Goal: Task Accomplishment & Management: Manage account settings

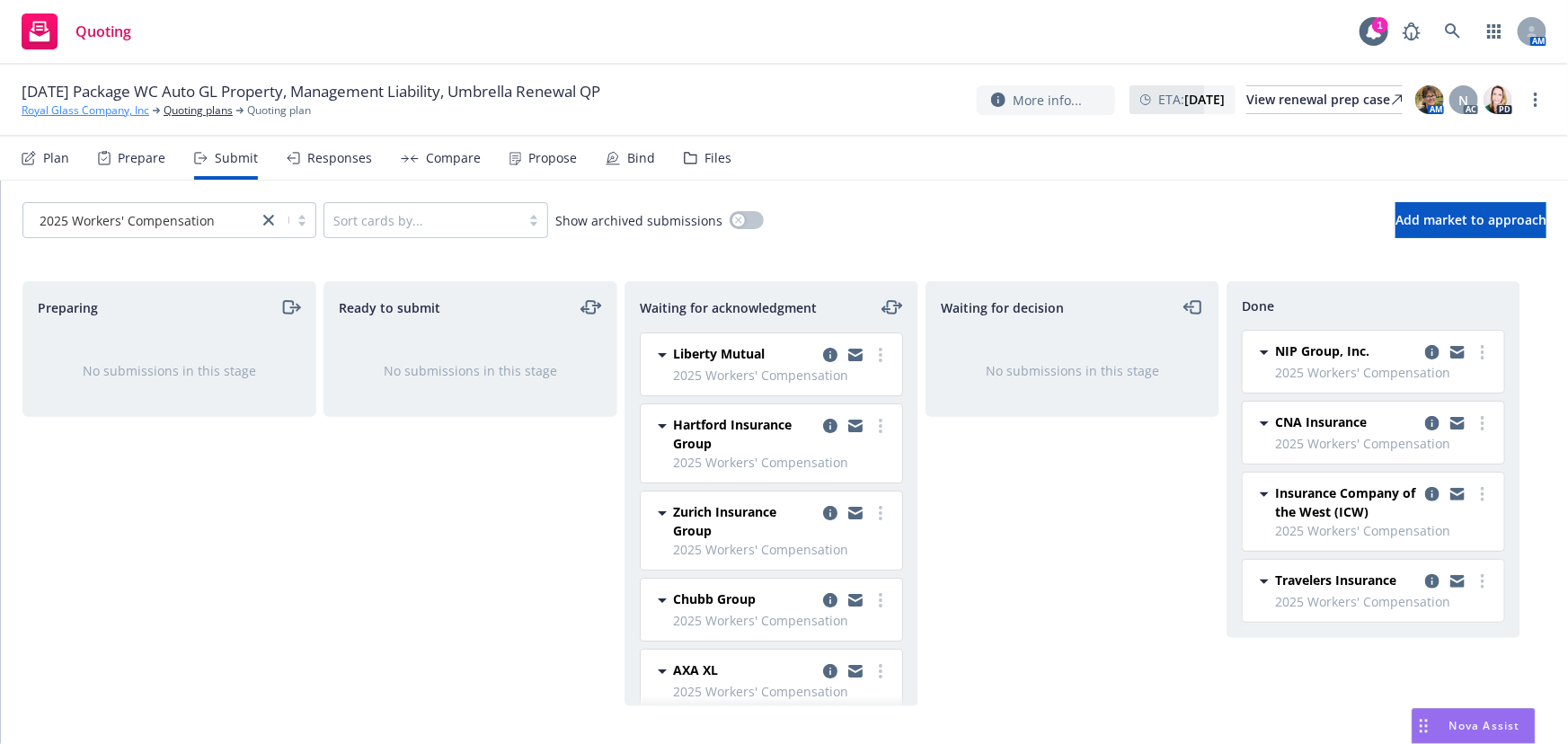
click at [58, 112] on link "Royal Glass Company, Inc" at bounding box center [85, 110] width 128 height 16
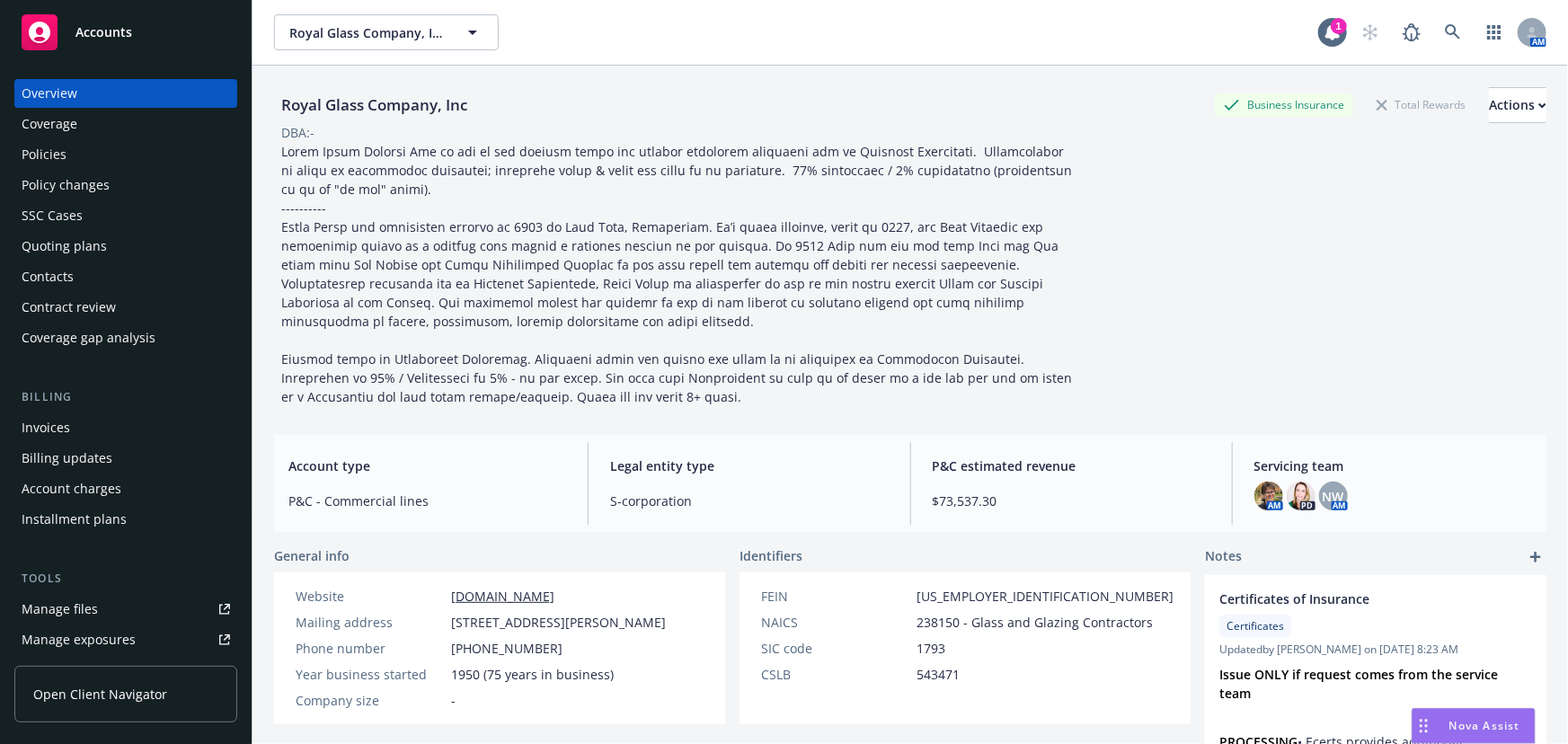
click at [55, 154] on div "Policies" at bounding box center [44, 155] width 45 height 29
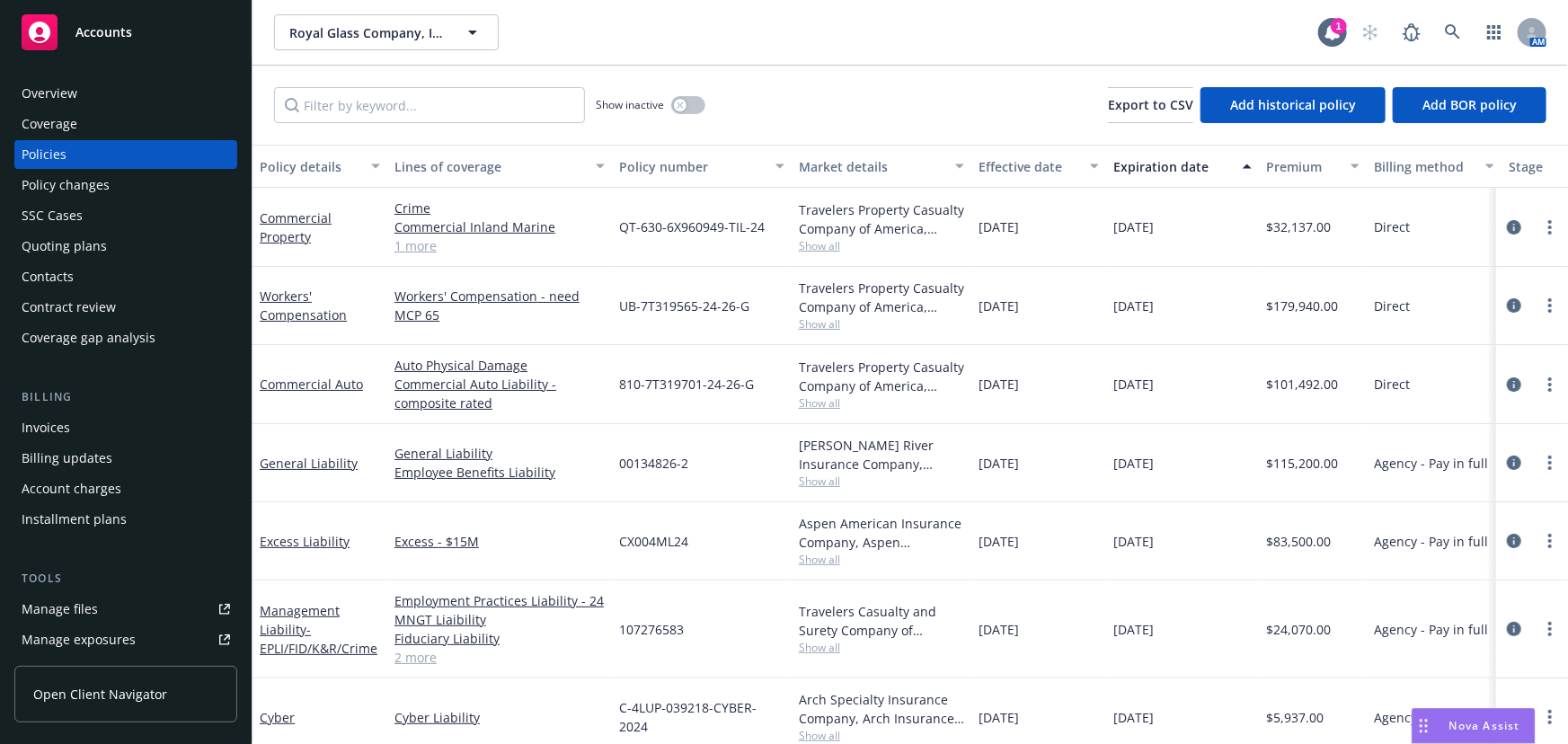
click at [76, 246] on div "Quoting plans" at bounding box center [64, 247] width 85 height 29
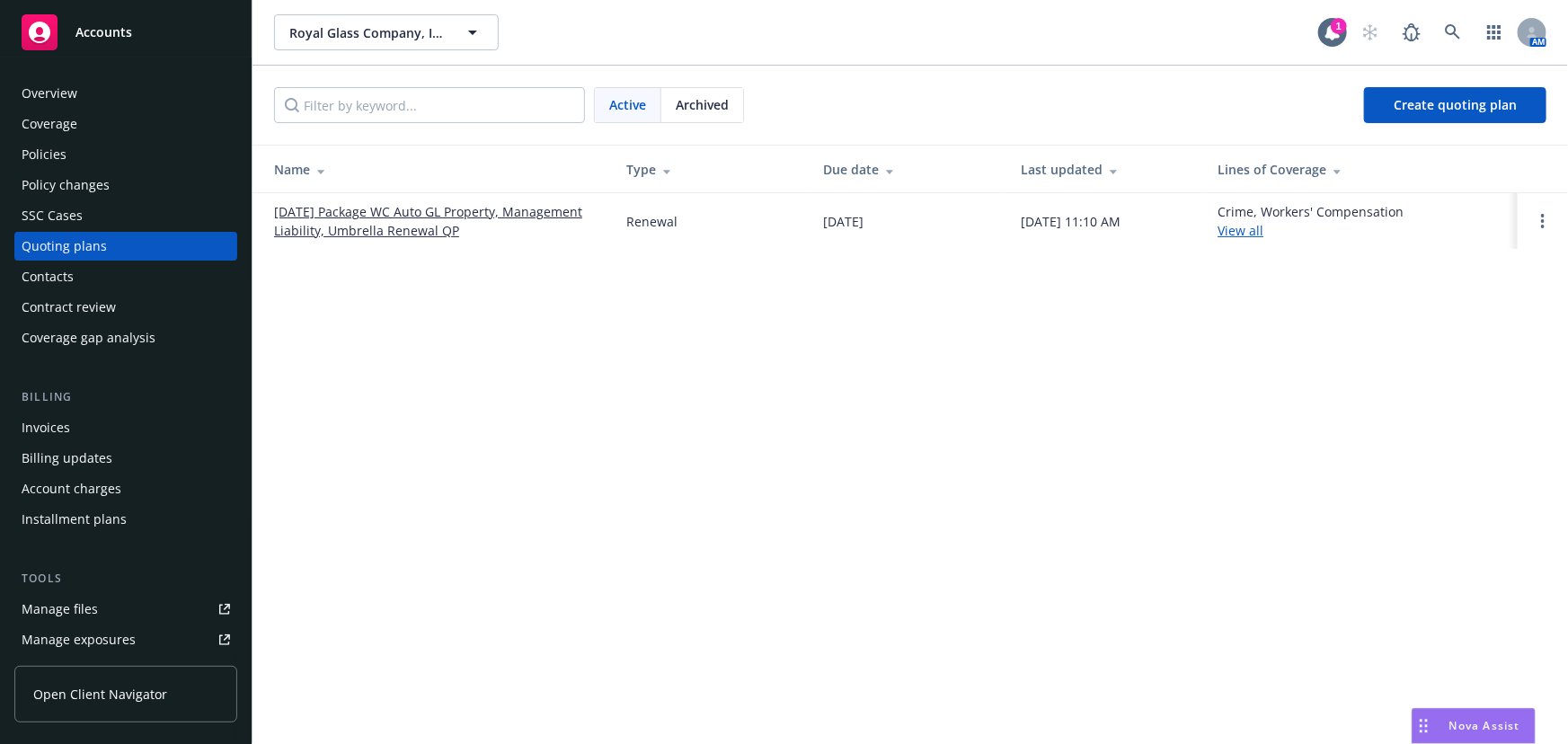
click at [437, 212] on link "[DATE] Package WC Auto GL Property, Management Liability, Umbrella Renewal QP" at bounding box center [436, 221] width 323 height 38
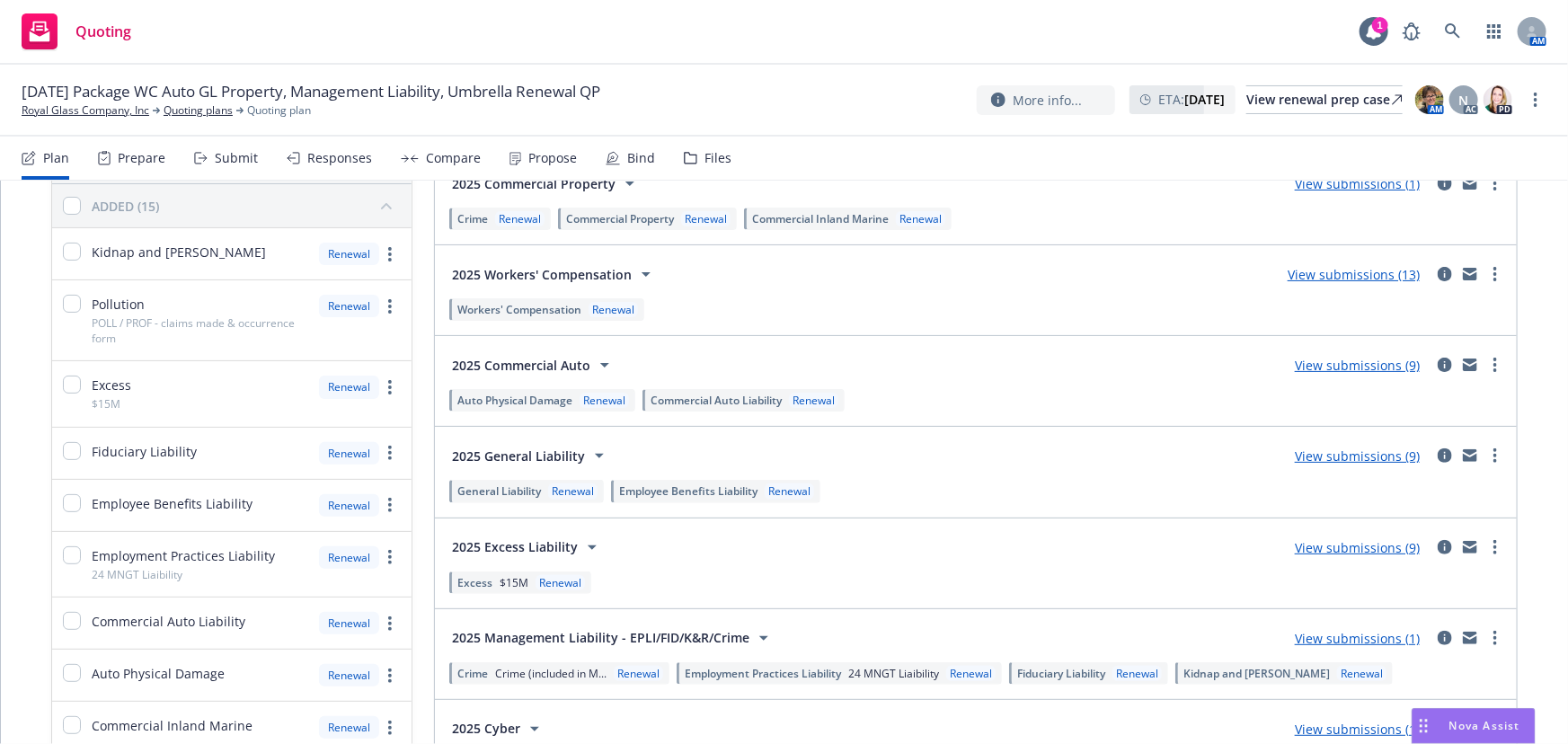
scroll to position [163, 0]
click at [1338, 640] on link "View submissions (1)" at bounding box center [1357, 638] width 125 height 17
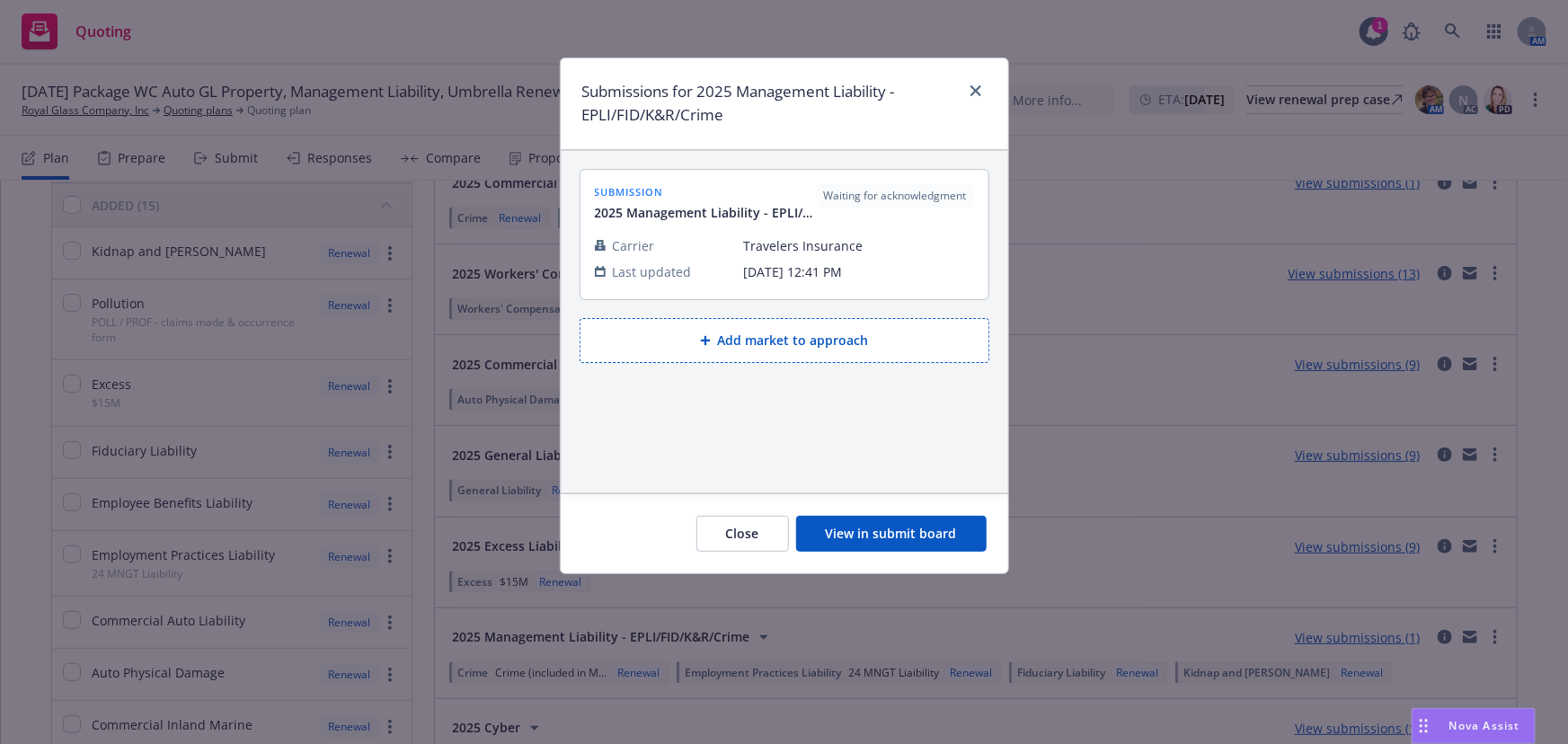
click at [862, 539] on button "View in submit board" at bounding box center [891, 533] width 191 height 36
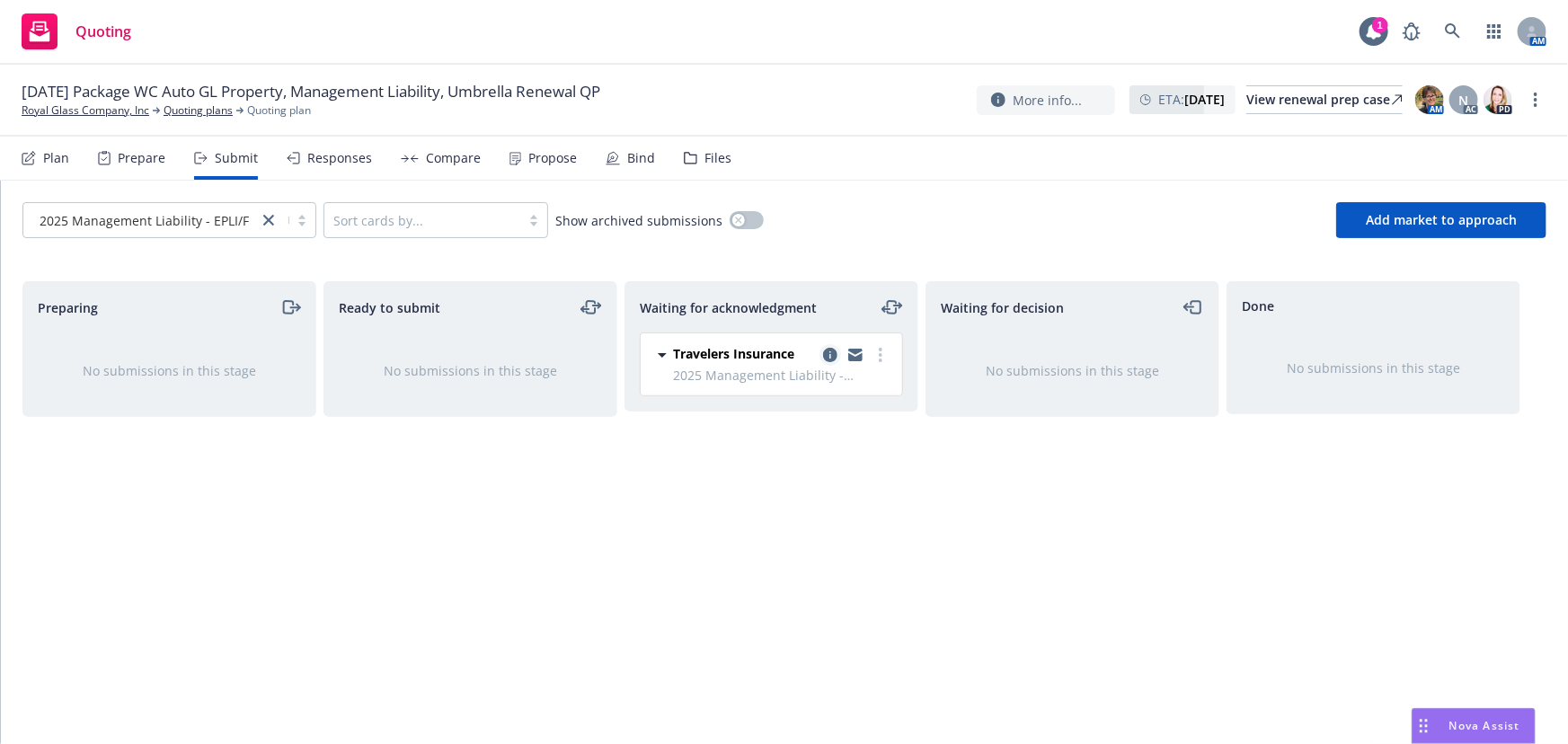
click at [827, 355] on icon "copy logging email" at bounding box center [829, 354] width 15 height 15
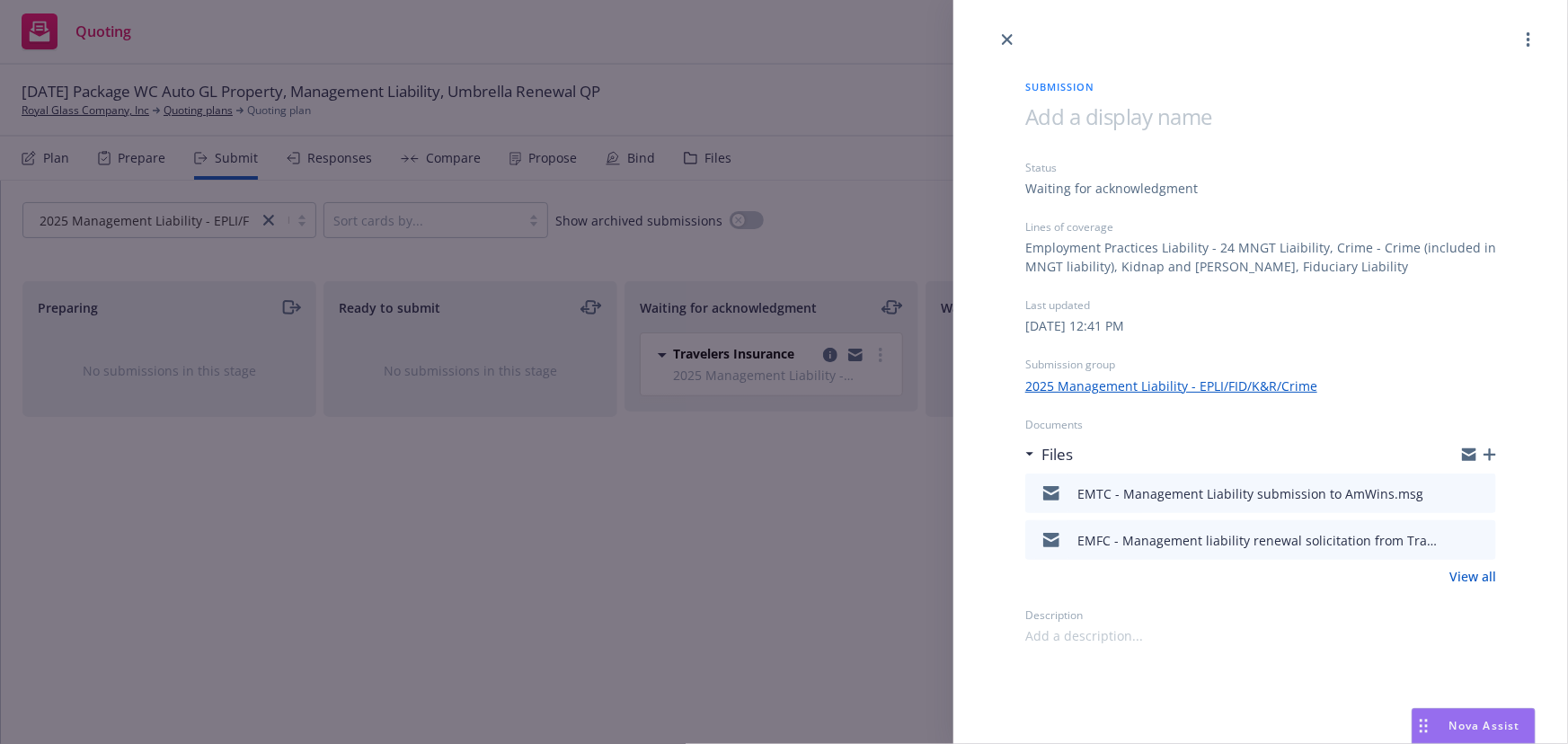
click at [1453, 492] on icon "download file" at bounding box center [1449, 491] width 15 height 15
click at [1473, 544] on icon "preview file" at bounding box center [1479, 539] width 16 height 13
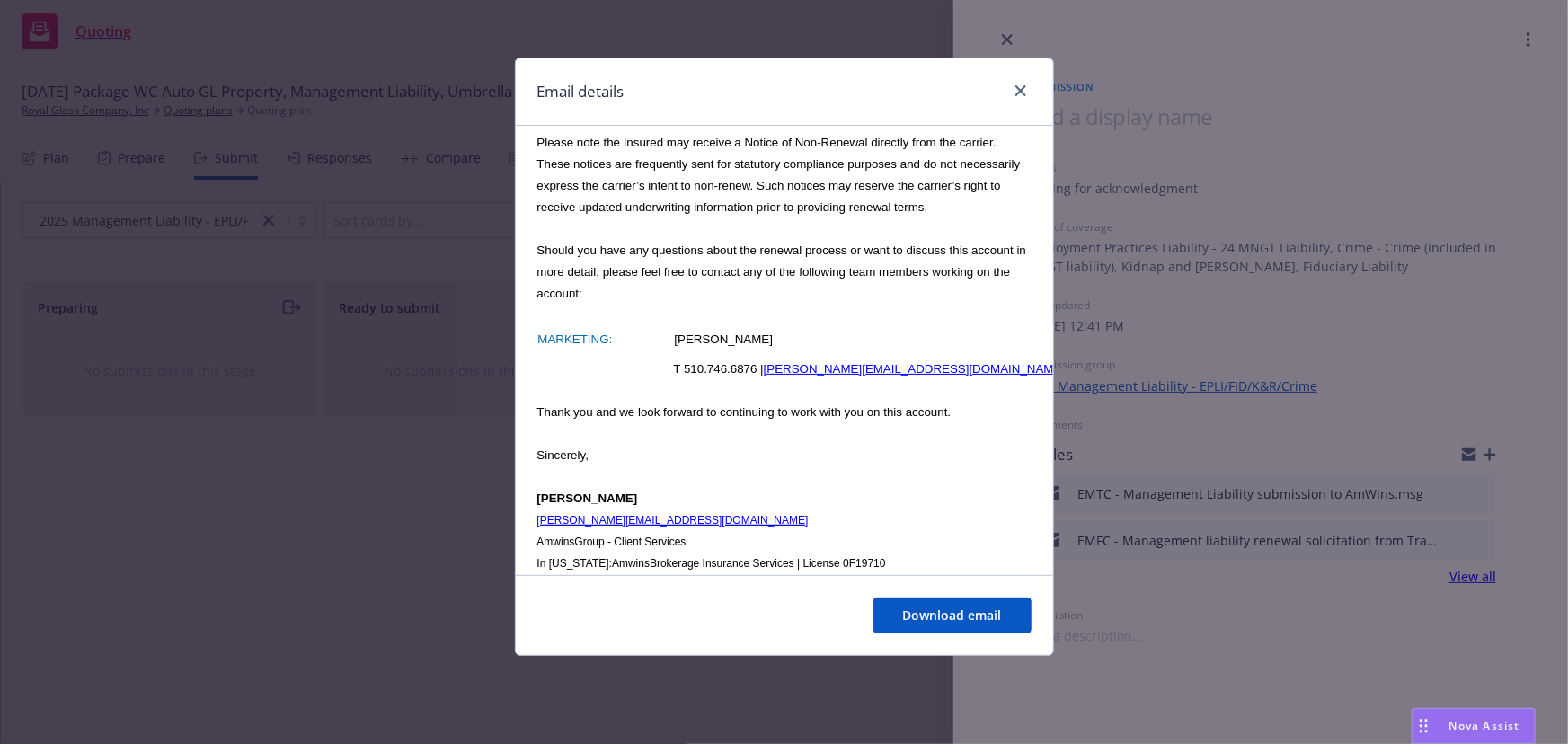
scroll to position [1060, 0]
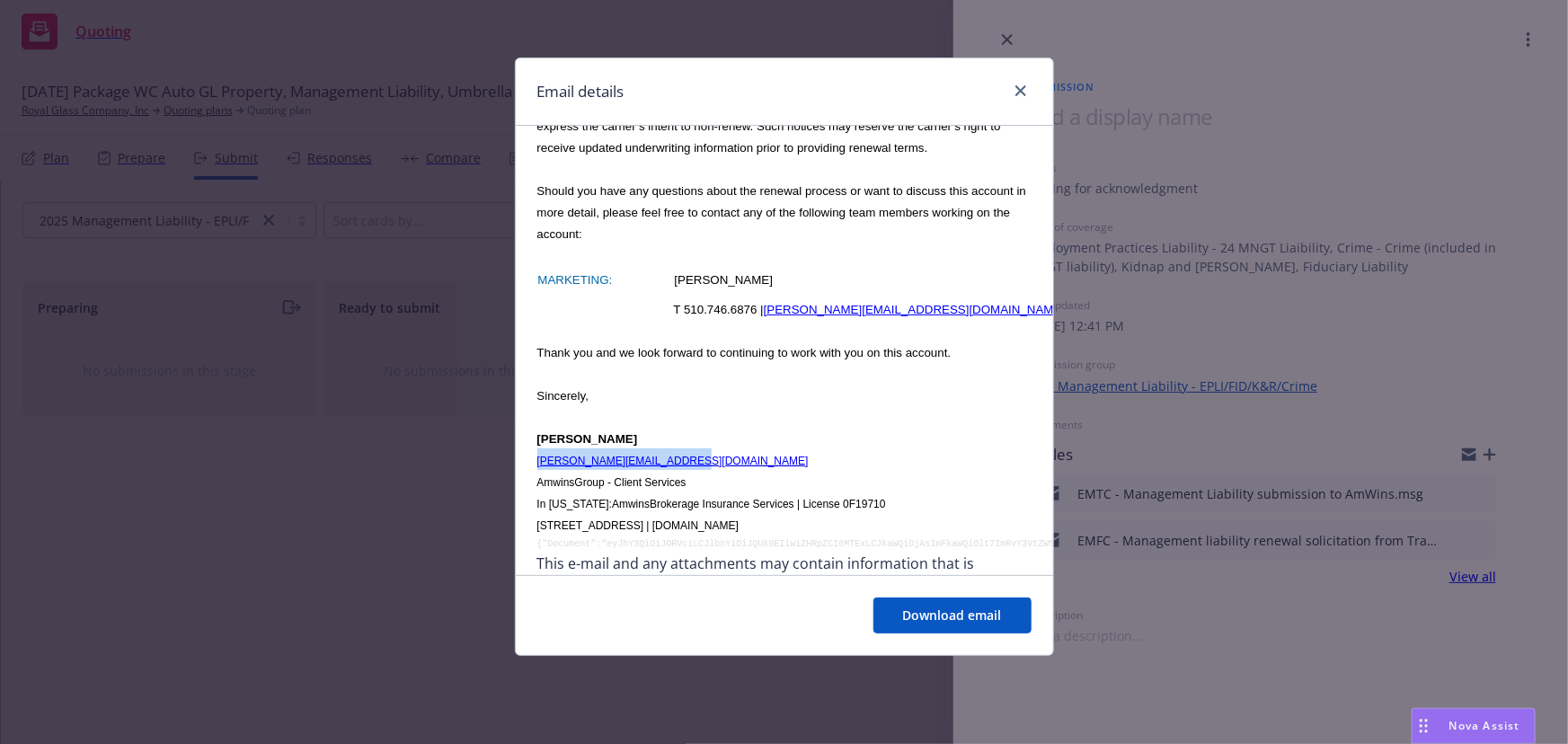
drag, startPoint x: 700, startPoint y: 440, endPoint x: 530, endPoint y: 442, distance: 170.0
copy link "[PERSON_NAME][EMAIL_ADDRESS][DOMAIN_NAME]"
click at [1024, 86] on icon "close" at bounding box center [1020, 90] width 11 height 11
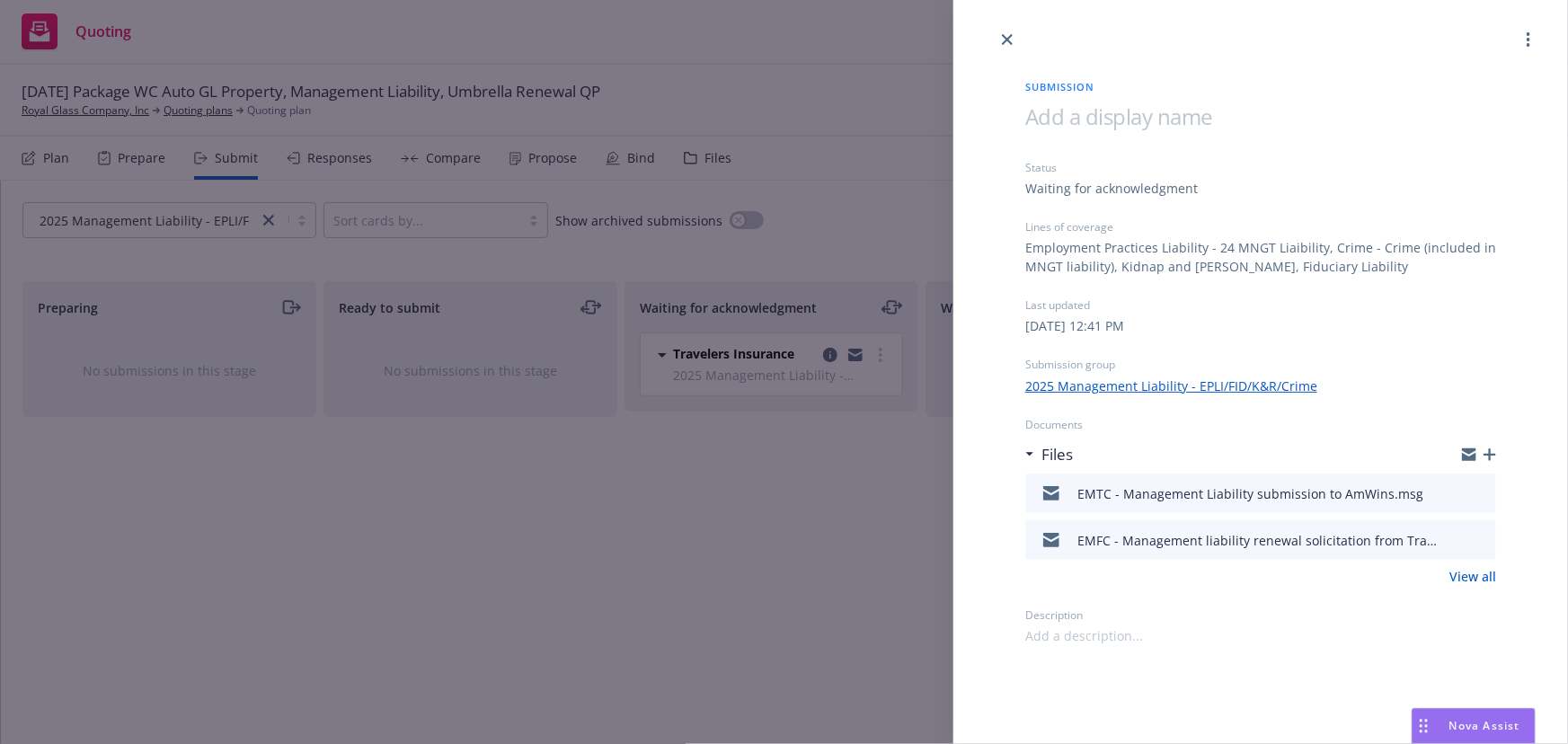
click at [1011, 50] on div "Submission Status Waiting for acknowledgment Lines of coverage Employment Pract…" at bounding box center [1261, 347] width 528 height 595
click at [1010, 43] on icon "close" at bounding box center [1007, 39] width 11 height 11
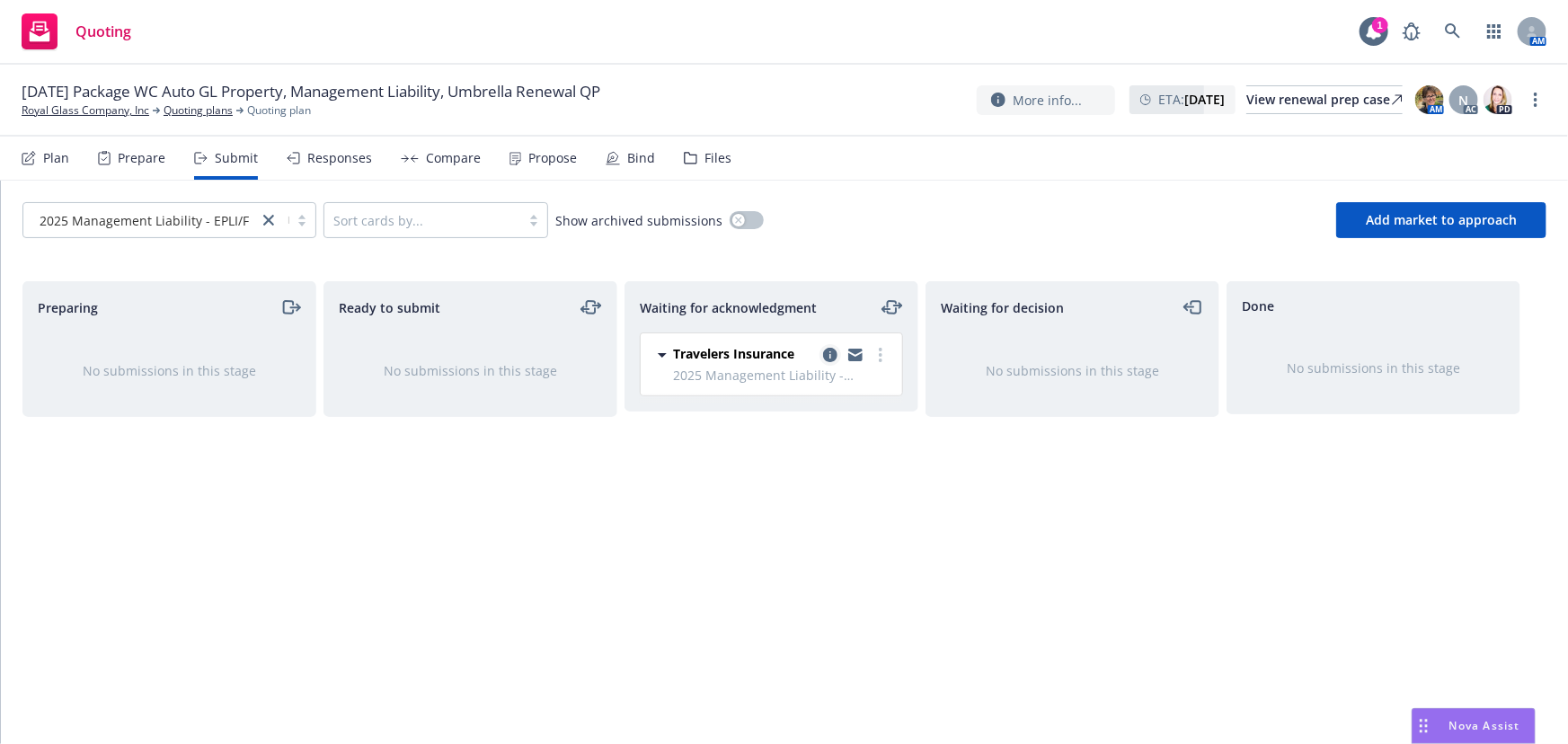
click at [827, 356] on icon "copy logging email" at bounding box center [829, 354] width 15 height 15
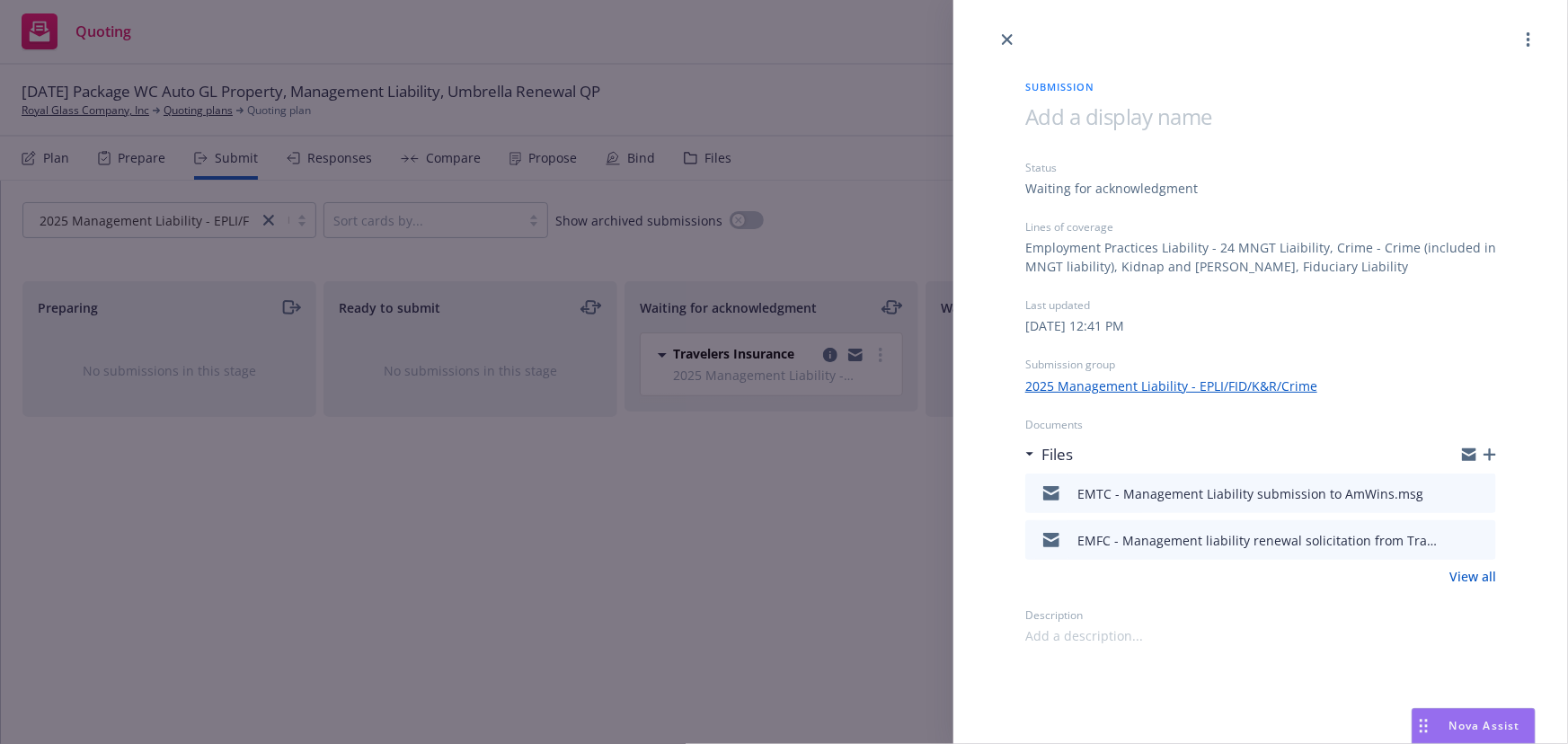
click at [1486, 458] on icon "button" at bounding box center [1490, 454] width 13 height 13
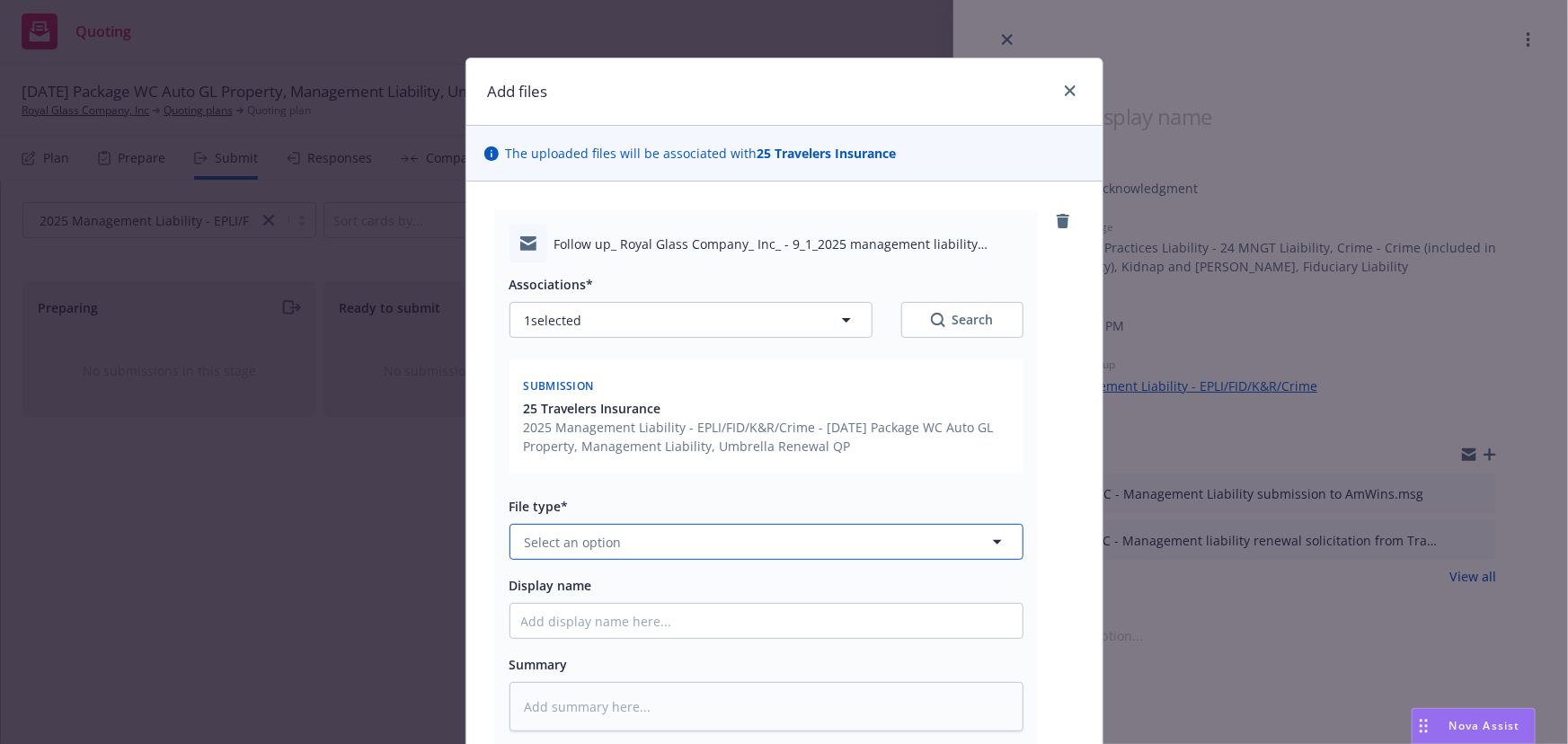
click at [575, 533] on span "Select an option" at bounding box center [573, 542] width 97 height 18
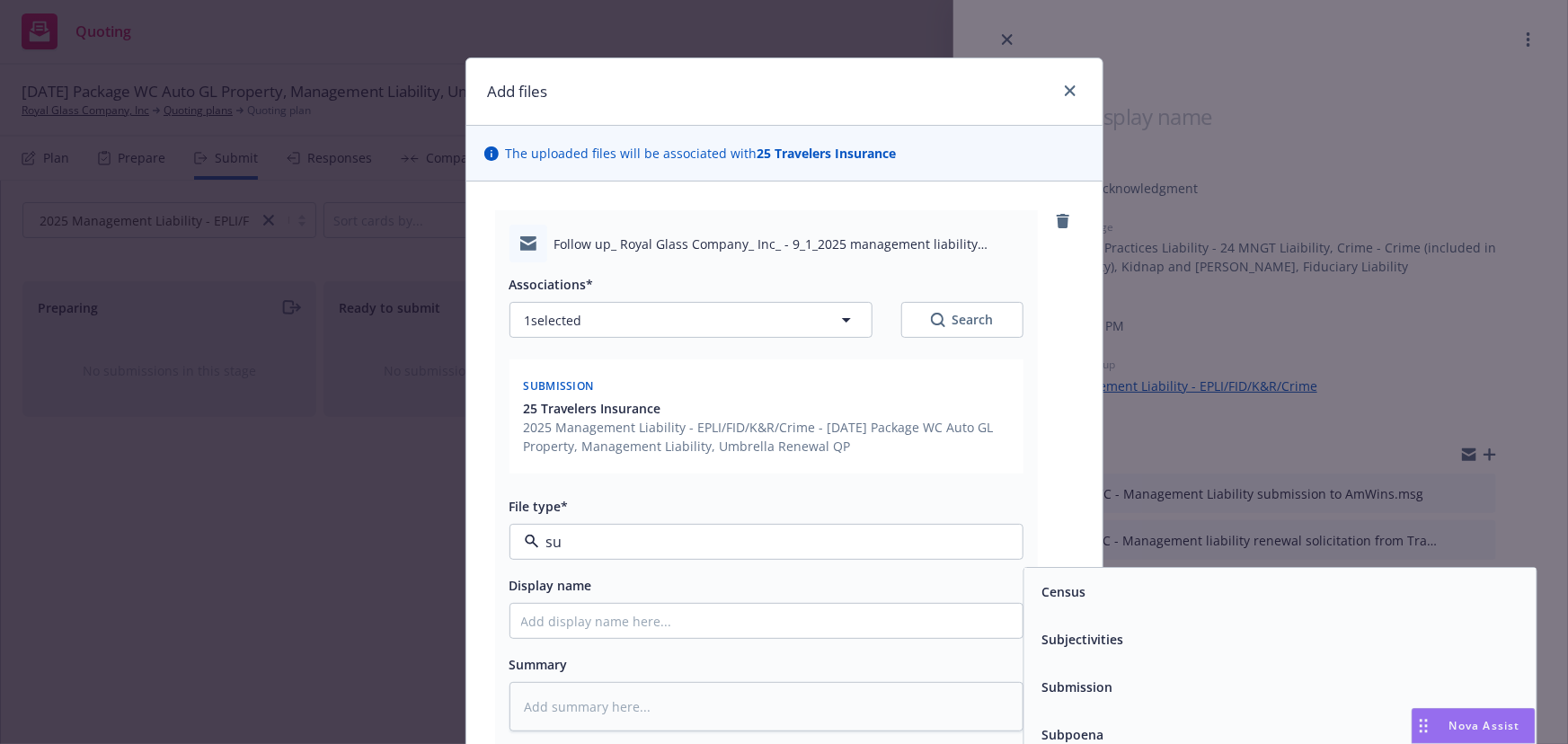
type input "sub"
click at [1092, 653] on div "Submission" at bounding box center [1279, 640] width 512 height 47
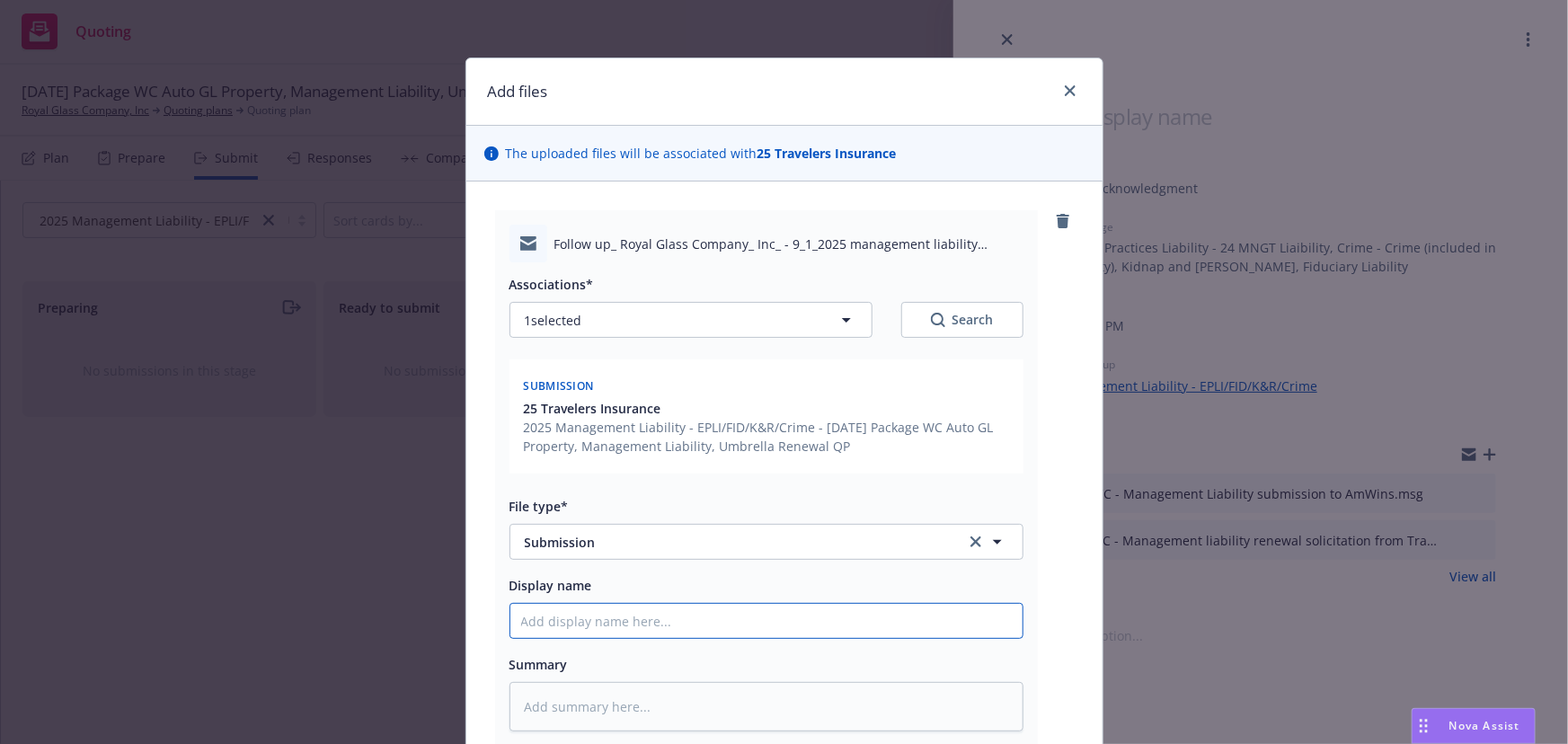
click at [628, 618] on input "Display name" at bounding box center [766, 620] width 512 height 34
type textarea "x"
type input "EE"
type textarea "x"
type input "EEM"
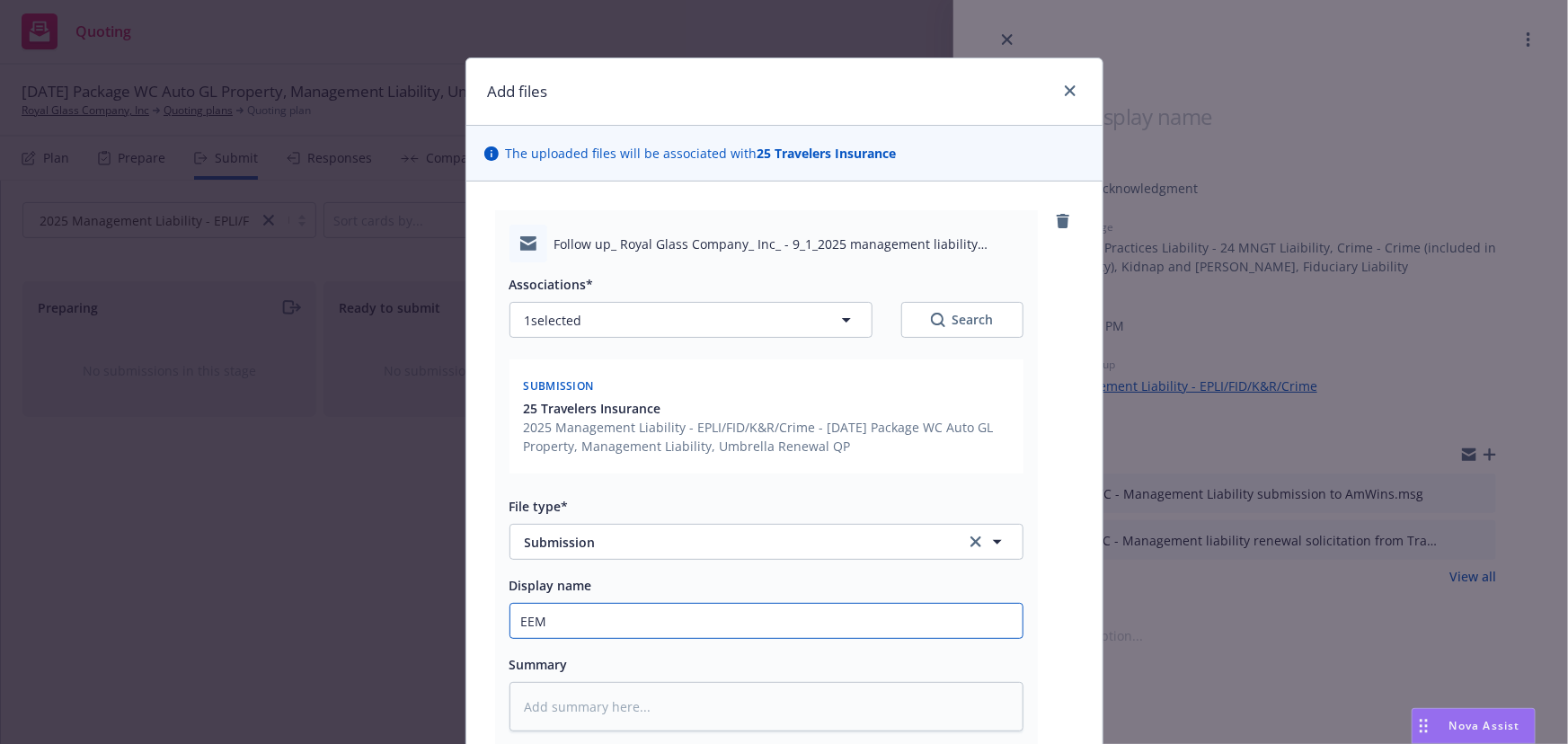
type textarea "x"
type input "EEMT"
type textarea "x"
type input "EEMTC"
type textarea "x"
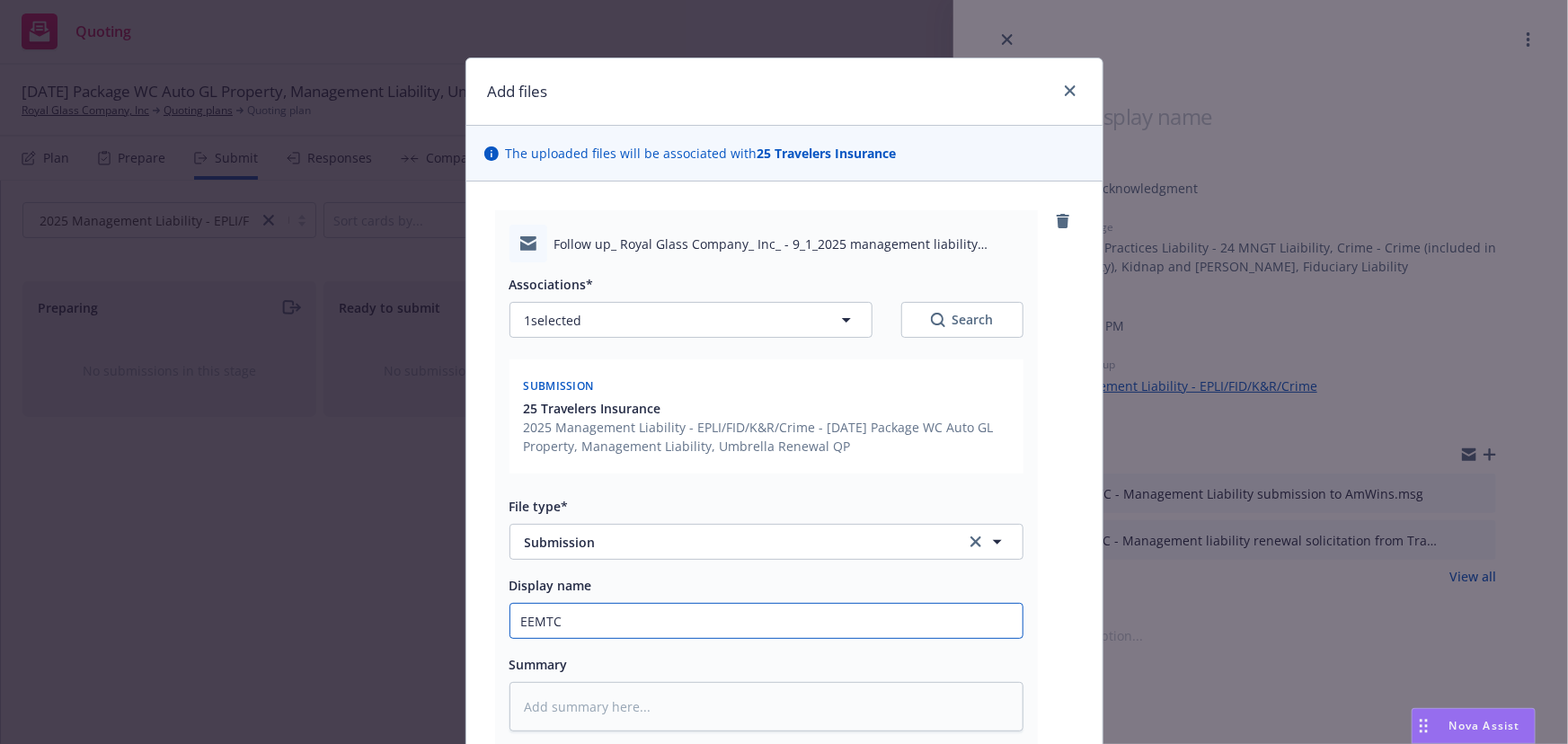
type input "EEMTC"
type textarea "x"
type input "EEMTC -"
type textarea "x"
type input "EEMTC -"
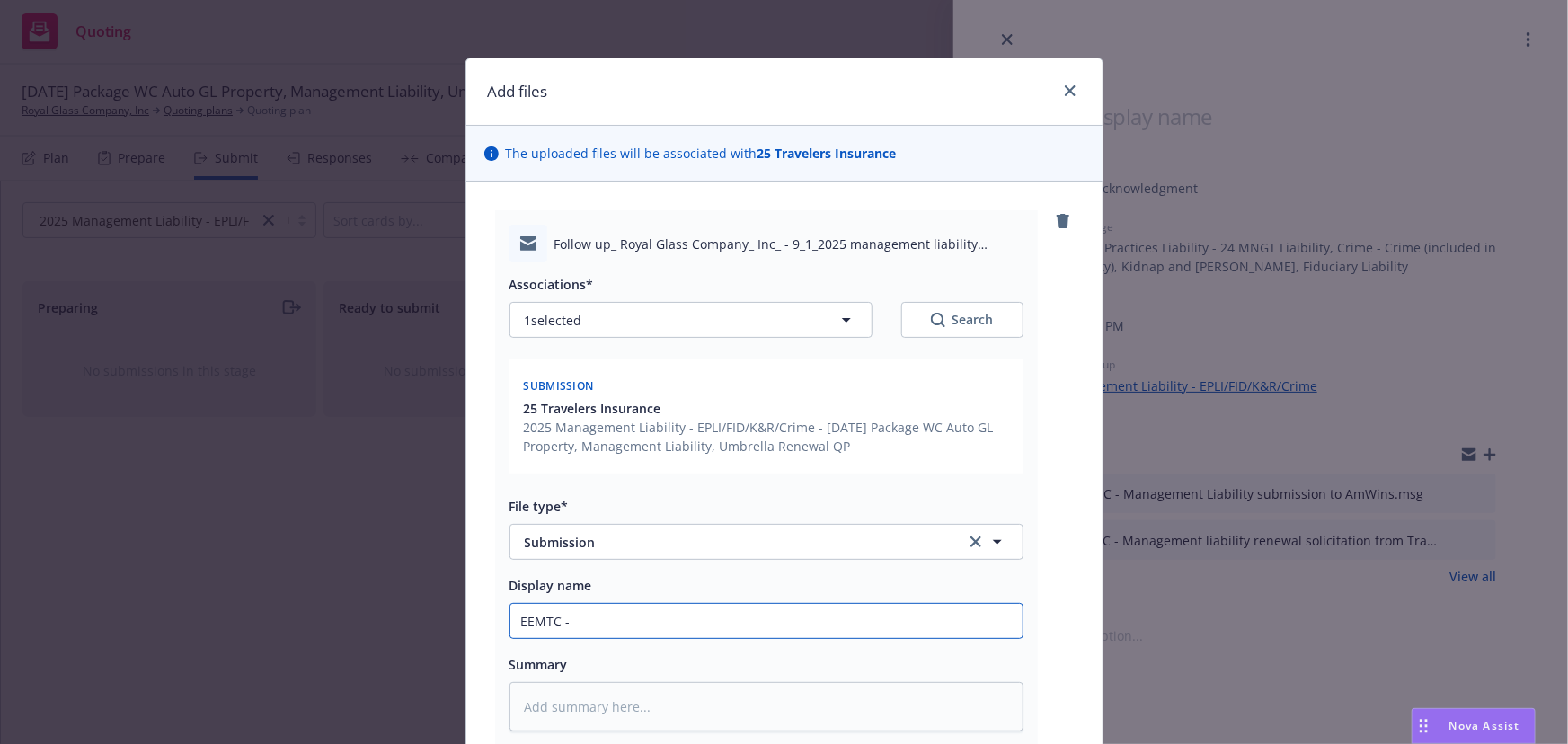
type textarea "x"
type input "EEMTC - f"
type textarea "x"
type input "EEMTC - f/"
type textarea "x"
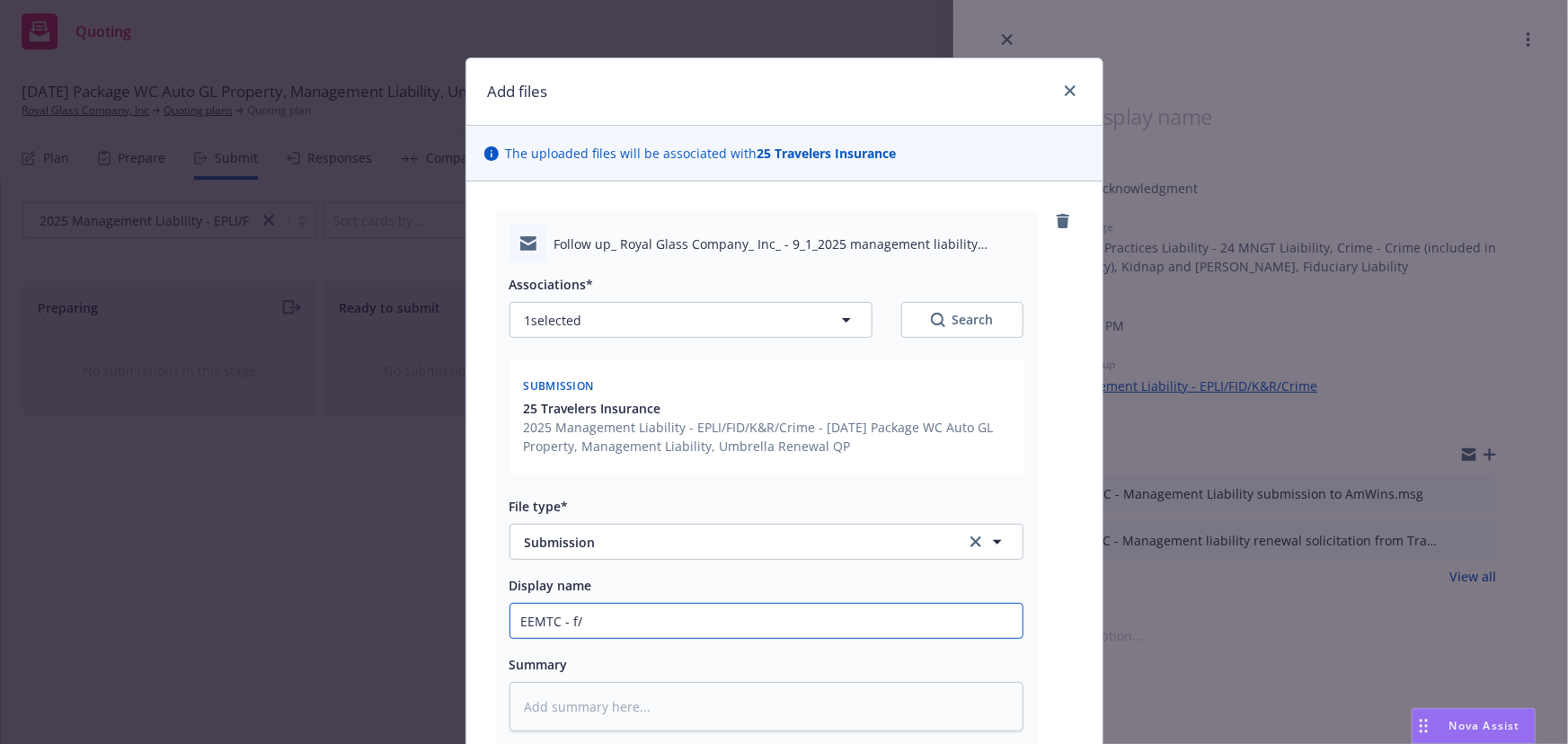
type input "EEMTC - f/u"
type textarea "x"
type input "EEMTC - f/u"
type textarea "x"
type input "EEMTC - f/u f"
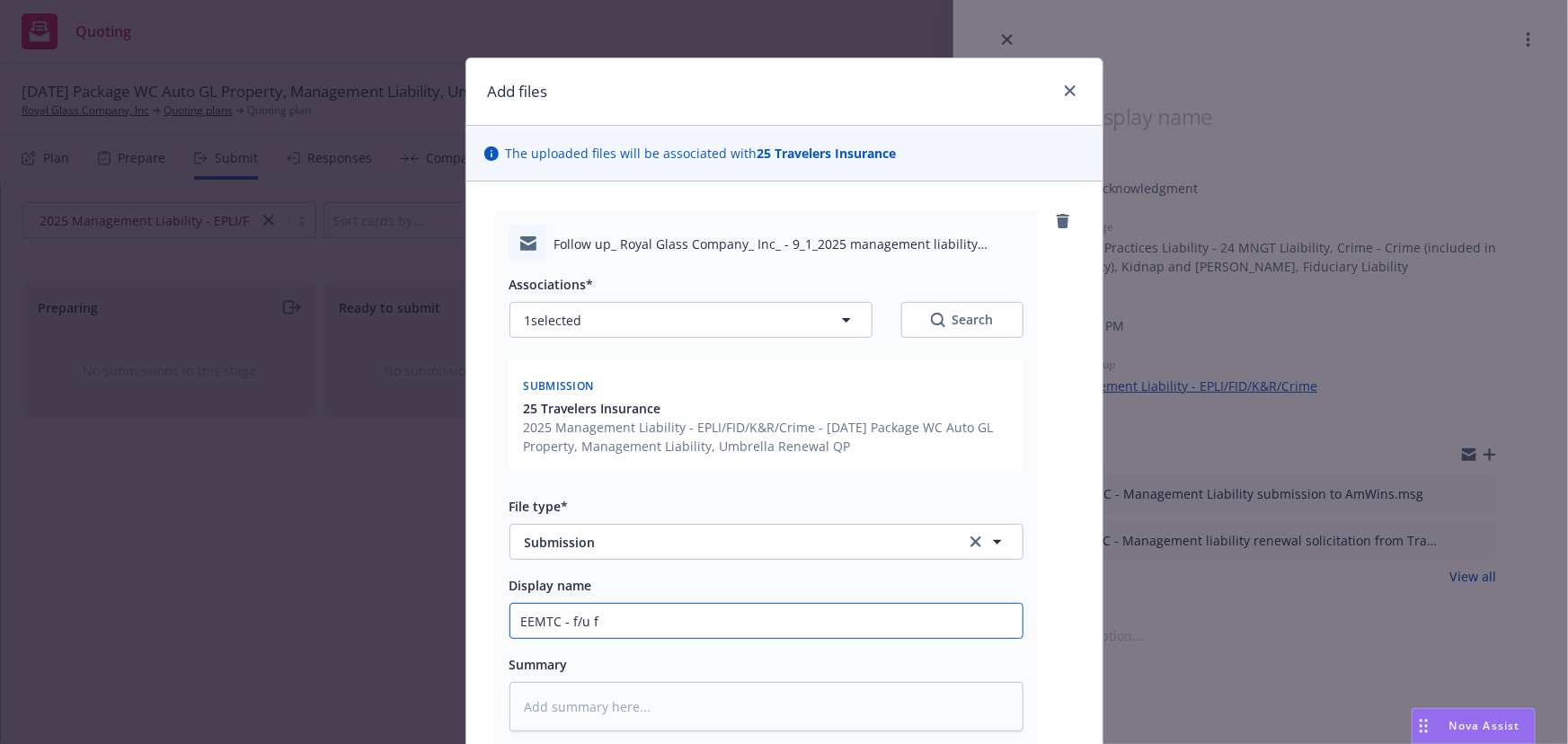
type textarea "x"
type input "EEMTC - f/u fo"
type textarea "x"
type input "EEMTC - f/u for"
type textarea "x"
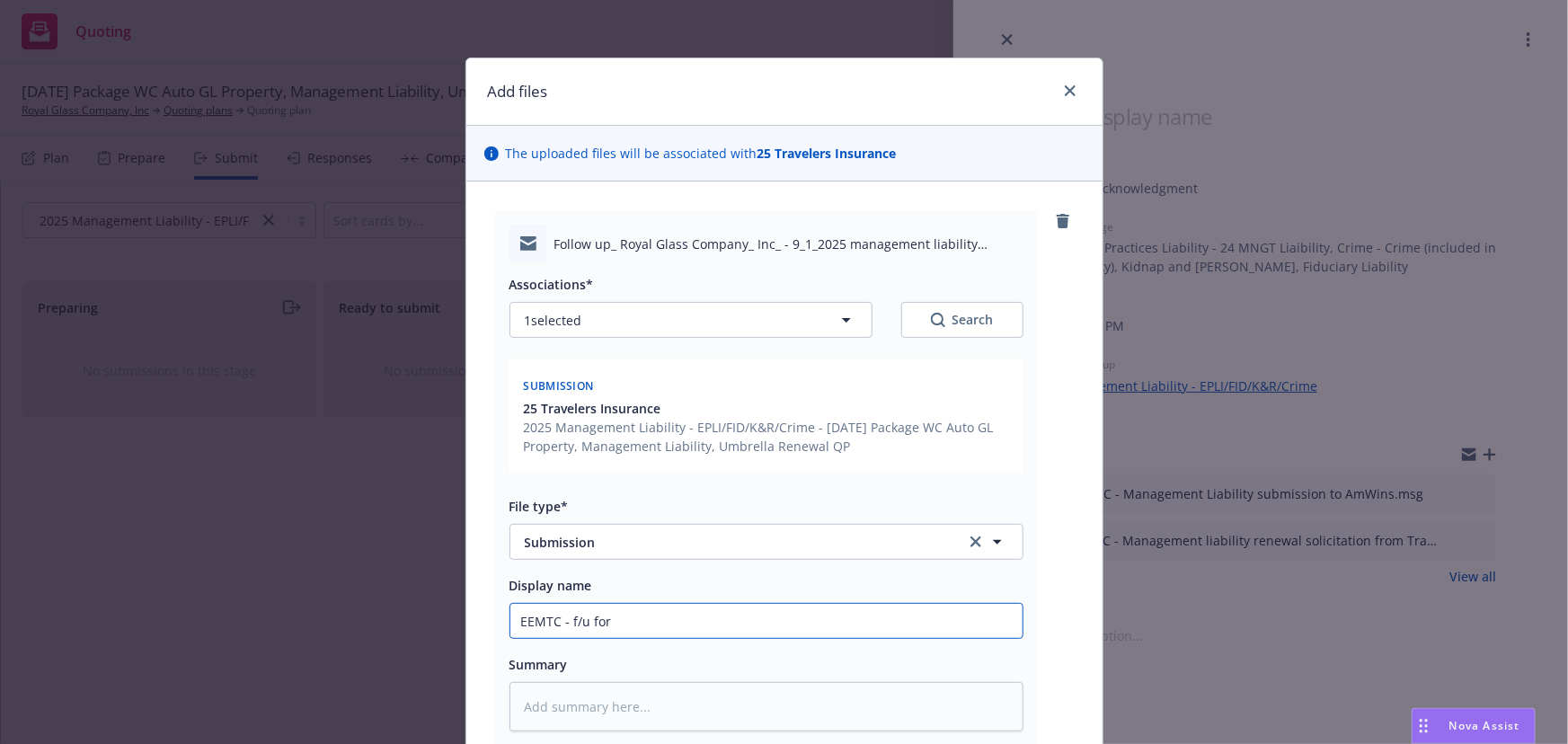
type input "EEMTC - f/u for"
type textarea "x"
type input "EEMTC - f/u for r"
type textarea "x"
type input "EEMTC - f/u for re"
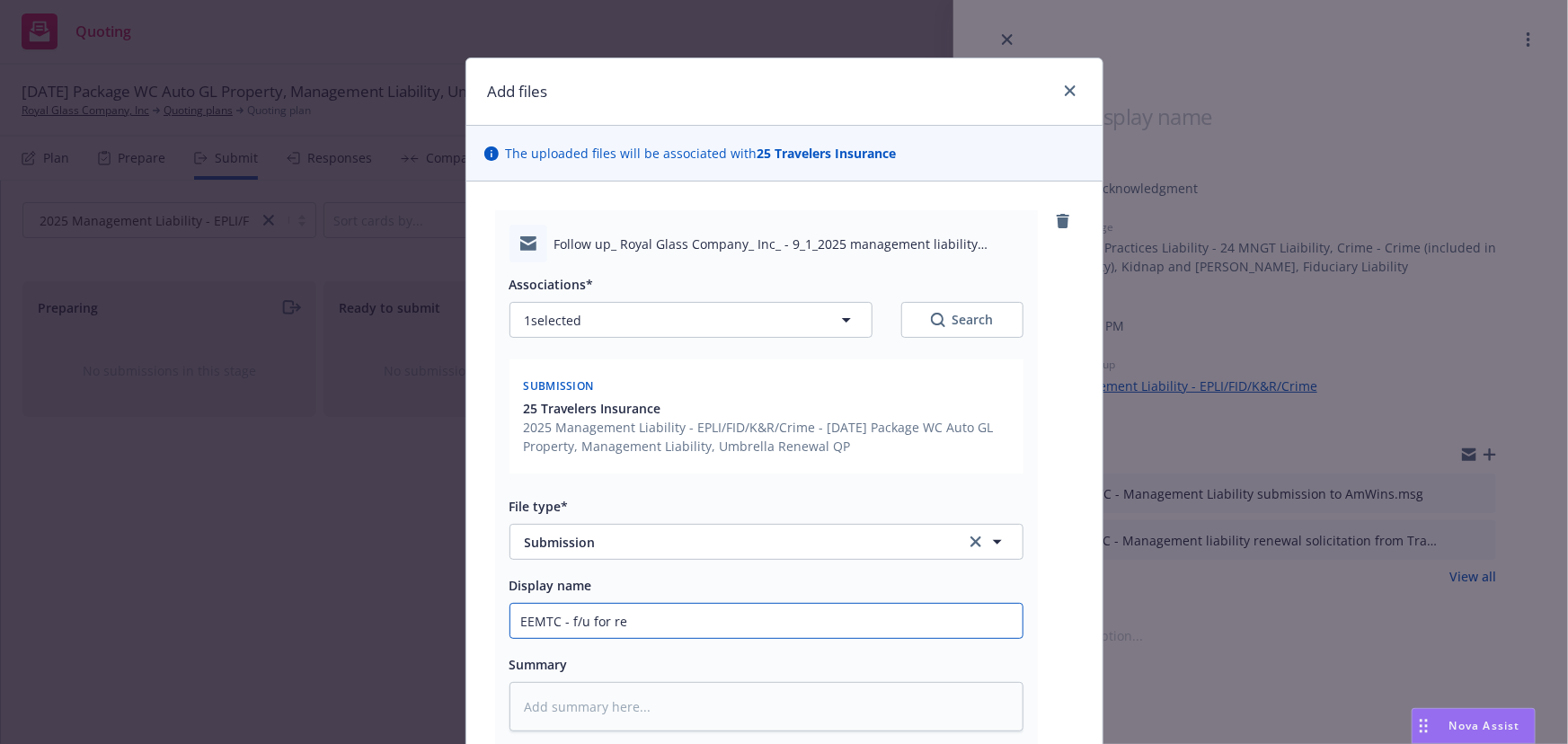
type textarea "x"
type input "EEMTC - f/u for ren"
type textarea "x"
type input "EEMTC - f/u for renew"
type textarea "x"
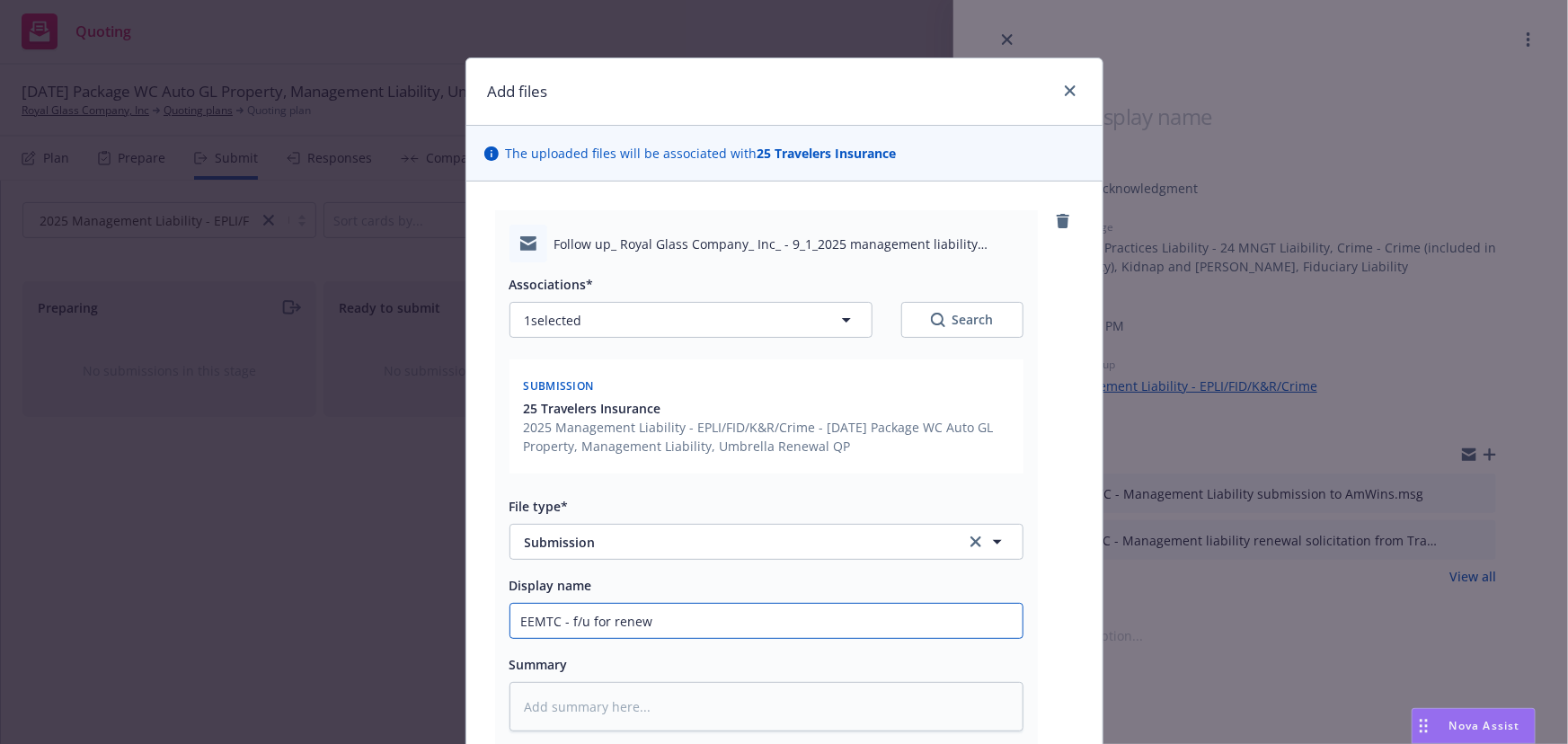
type input "EEMTC - f/u for renewa"
type textarea "x"
type input "EEMTC - f/u for renewal"
type textarea "x"
type input "EEMTC - f/u for renewal"
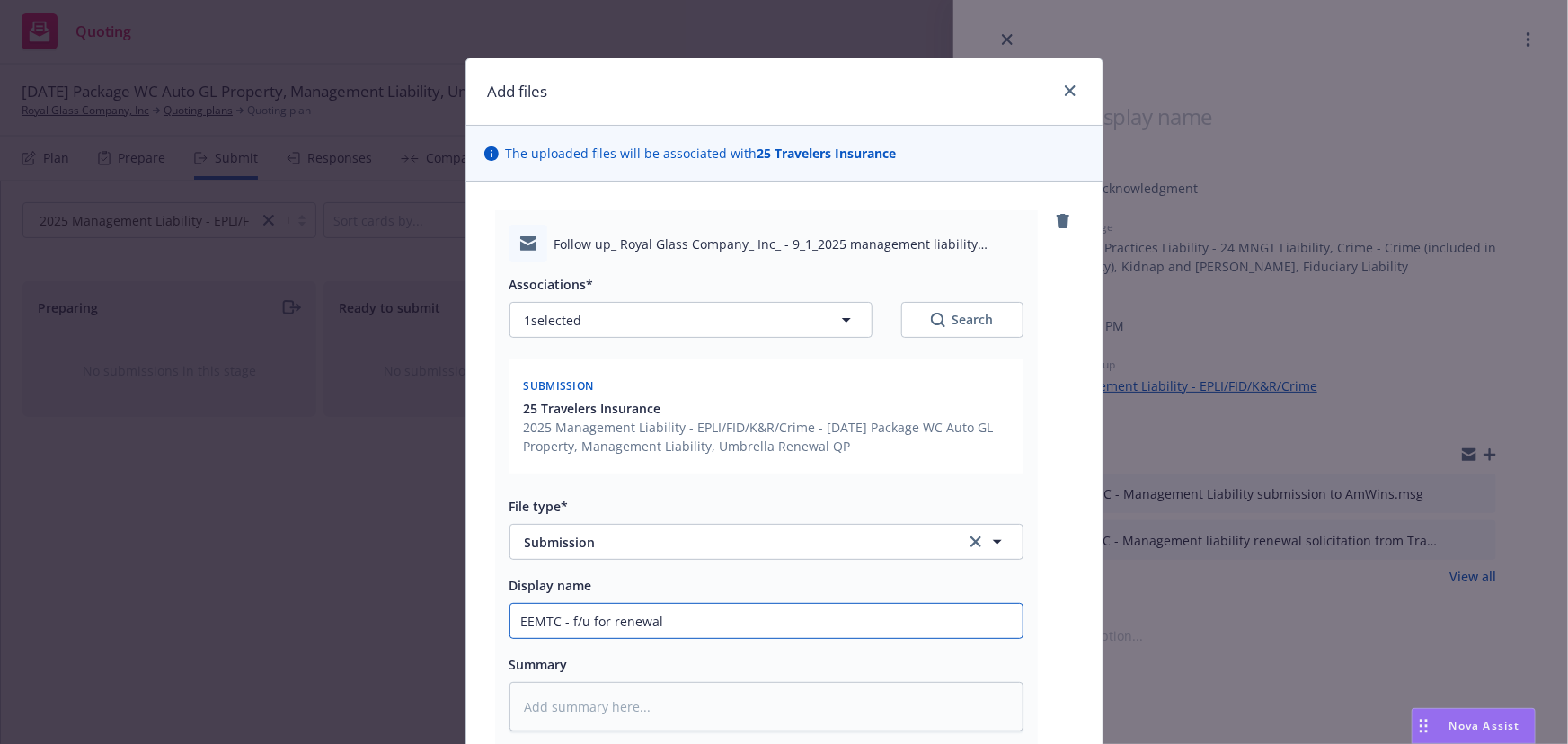
type textarea "x"
type input "EEMTC - f/u for renewal q"
type textarea "x"
type input "EEMTC - f/u for renewal quo"
type textarea "x"
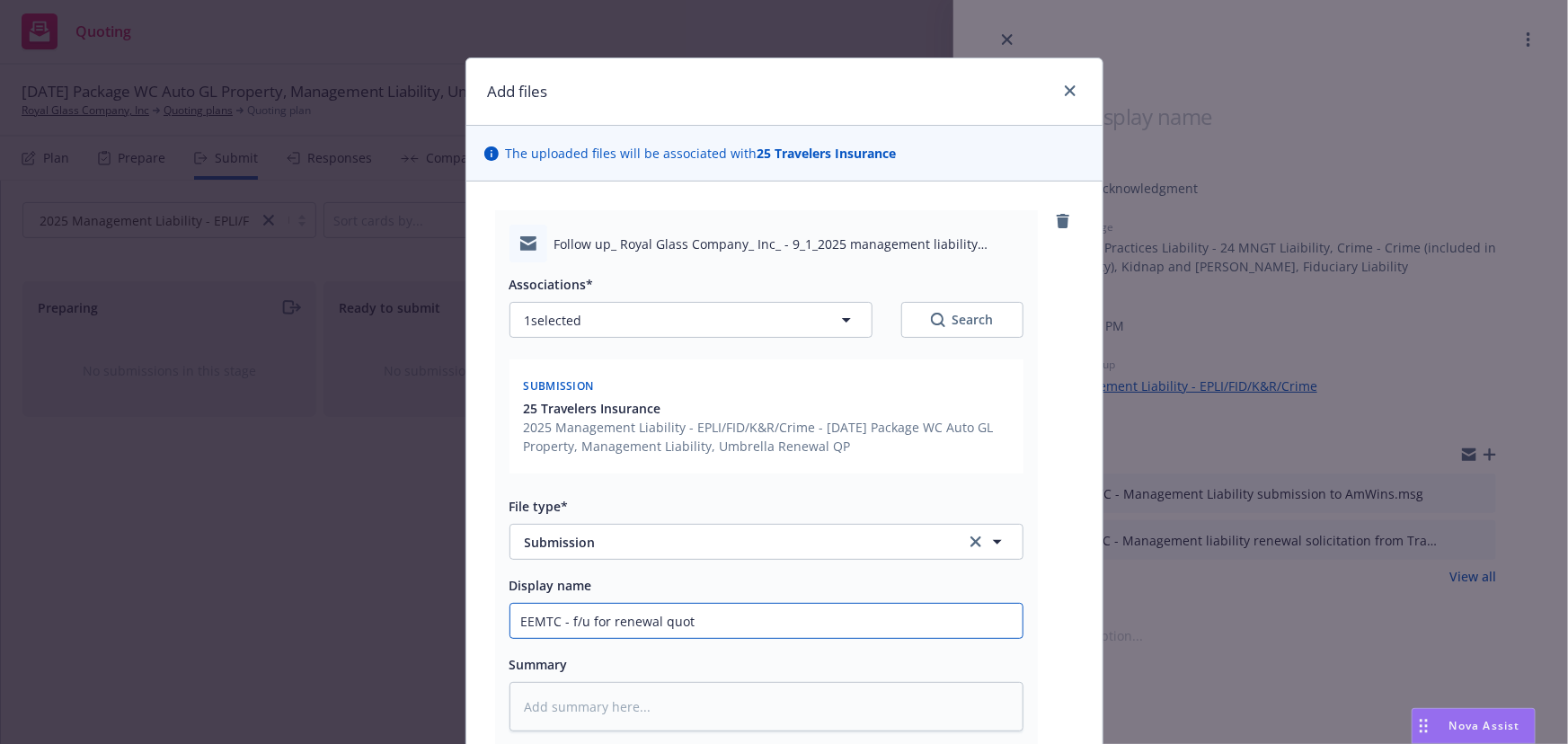
type input "EEMTC - f/u for renewal quote"
click at [530, 623] on input "EEMTC - f/u for renewal quote" at bounding box center [766, 620] width 512 height 34
type textarea "x"
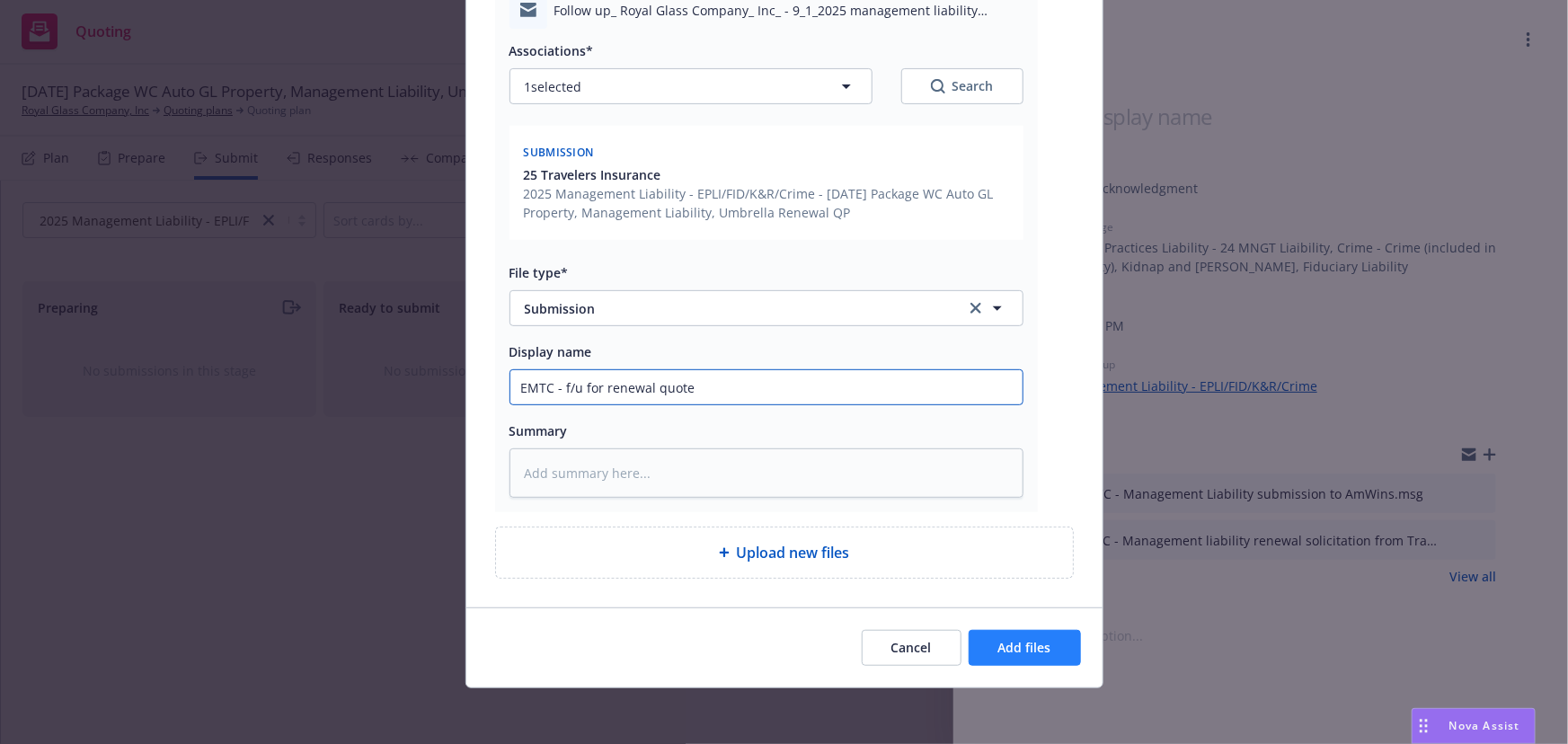
type input "EMTC - f/u for renewal quote"
click at [1040, 653] on span "Add files" at bounding box center [1024, 647] width 53 height 17
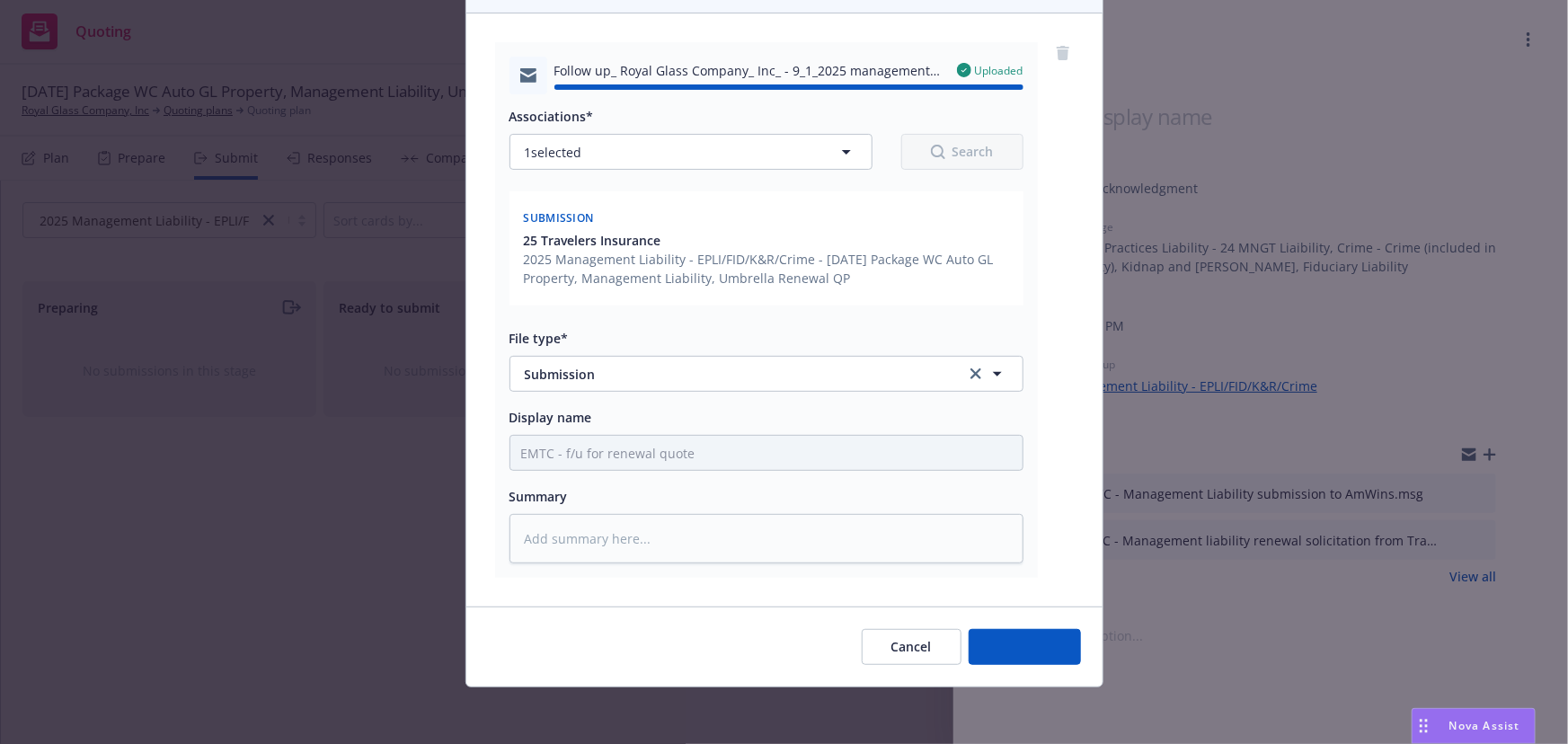
type textarea "x"
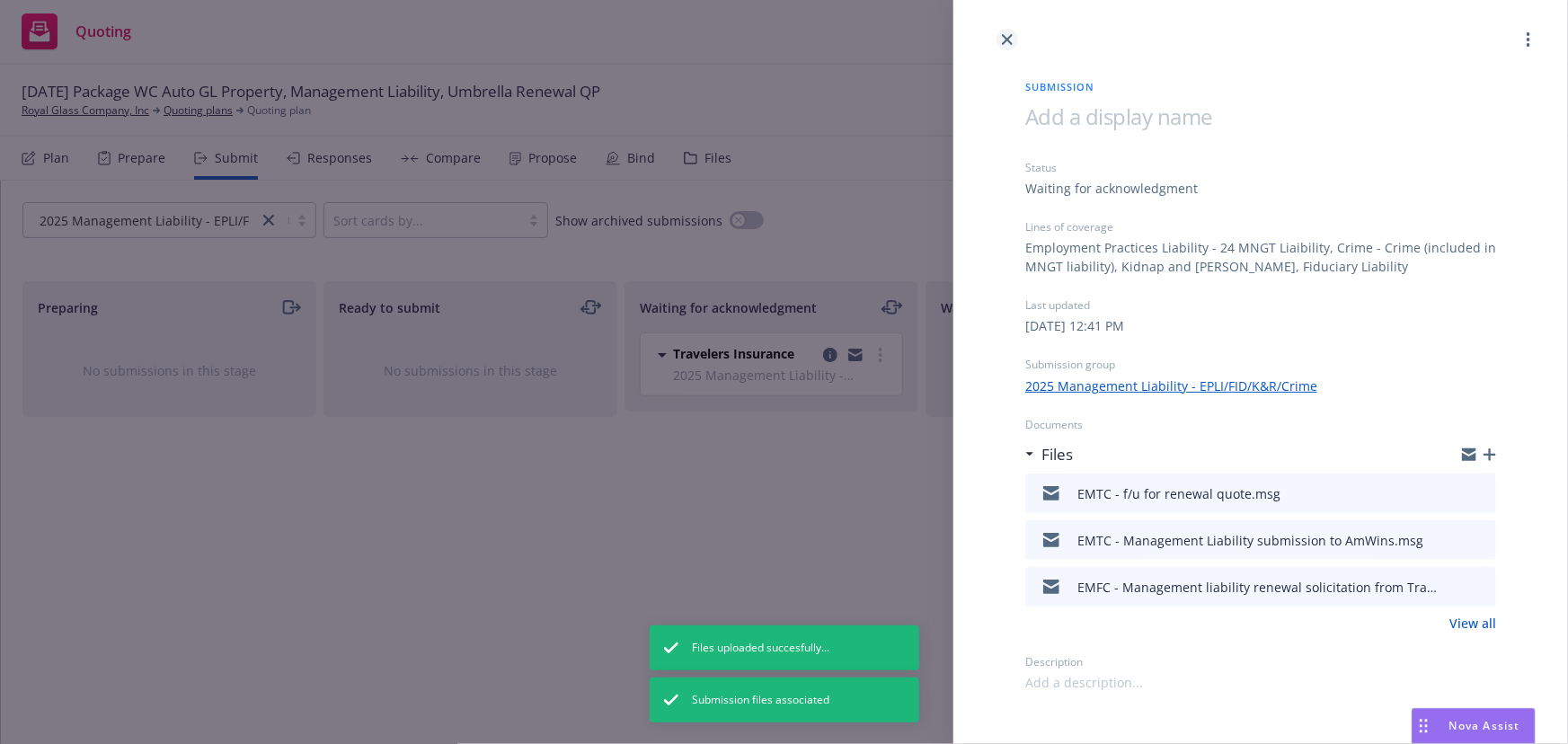
click at [1009, 36] on icon "close" at bounding box center [1007, 39] width 11 height 11
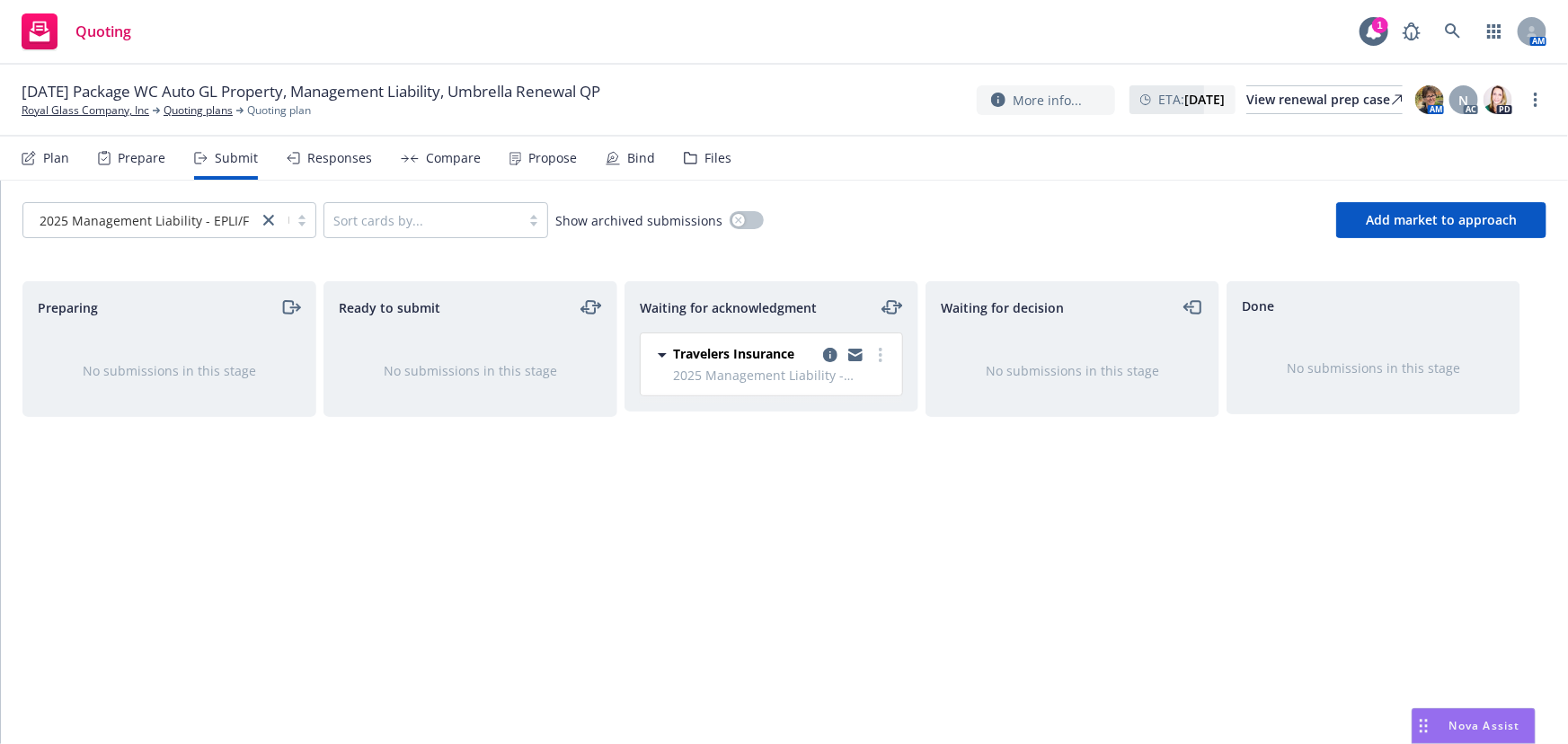
click at [1121, 530] on div "Waiting for decision No submissions in this stage" at bounding box center [1072, 493] width 294 height 425
click at [57, 110] on link "Royal Glass Company, Inc" at bounding box center [85, 110] width 128 height 16
